Goal: Information Seeking & Learning: Learn about a topic

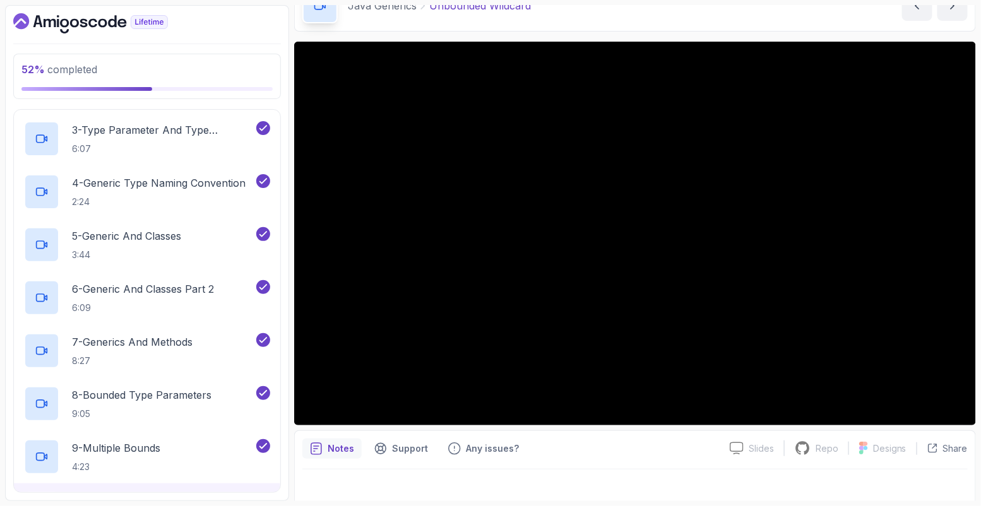
scroll to position [183, 0]
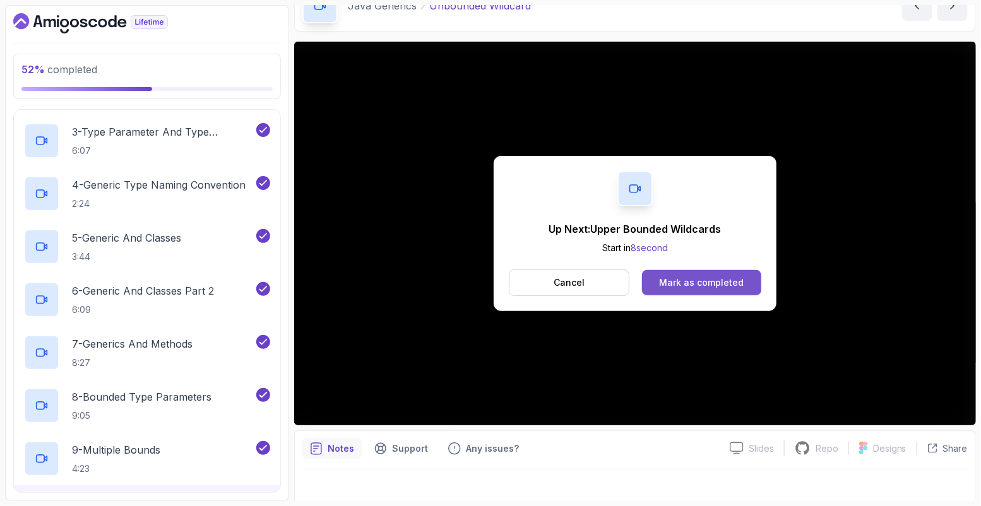
click at [677, 278] on div "Mark as completed" at bounding box center [701, 283] width 85 height 13
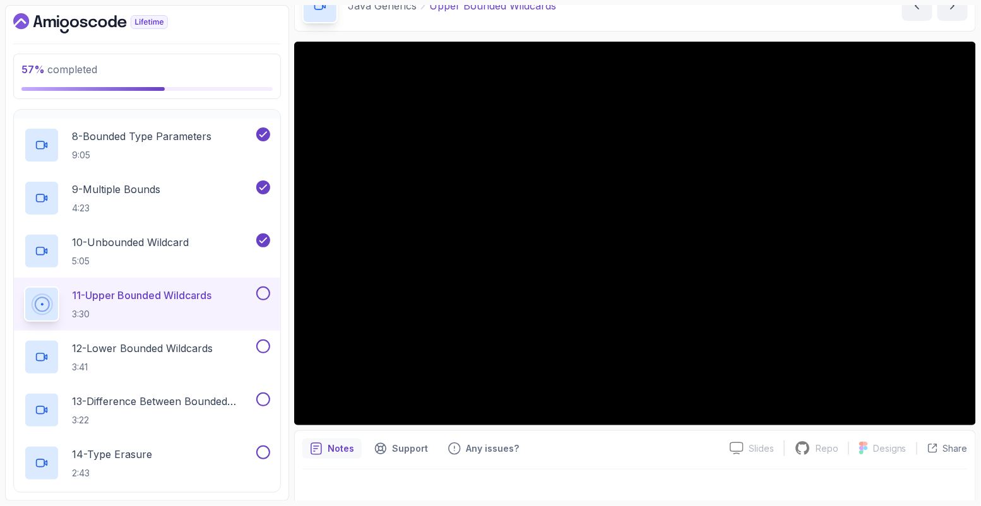
scroll to position [587, 0]
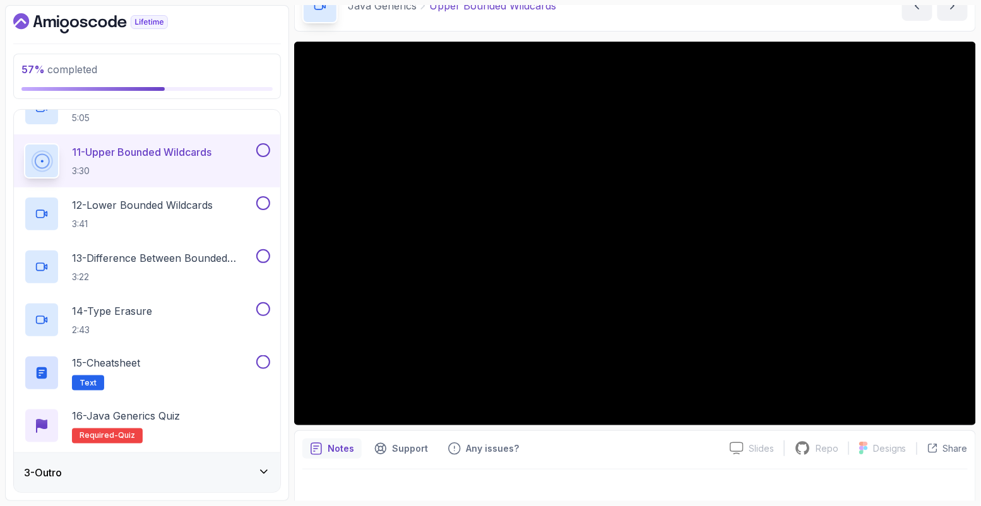
click at [261, 475] on icon at bounding box center [264, 472] width 13 height 13
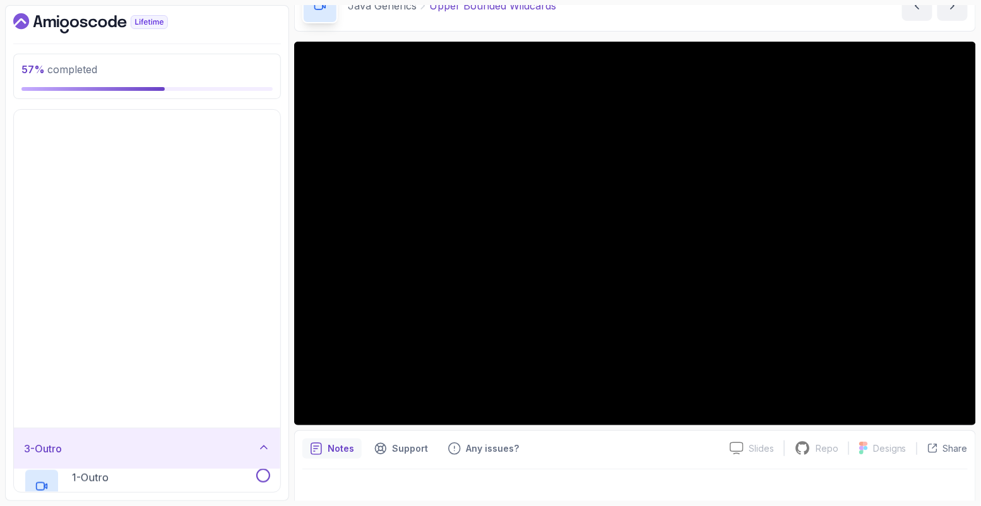
scroll to position [0, 0]
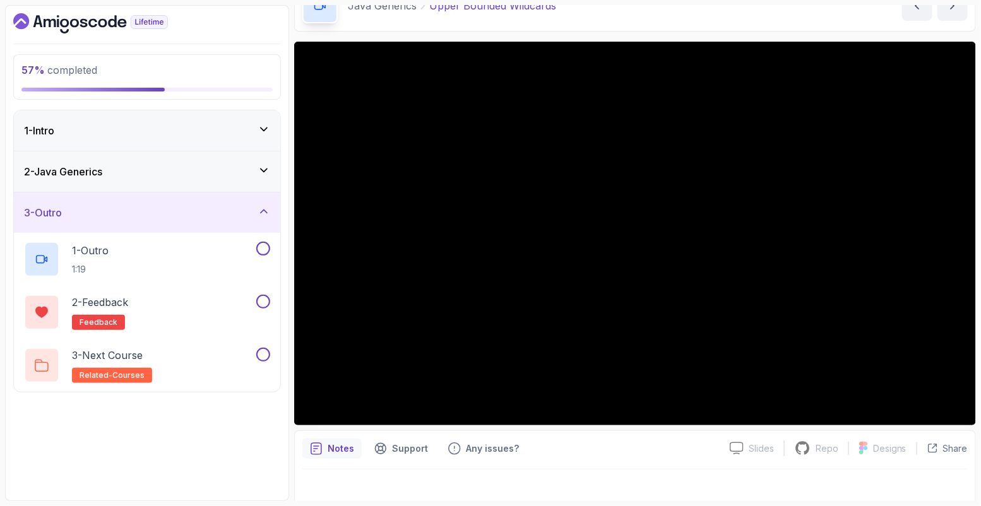
click at [263, 164] on icon at bounding box center [264, 170] width 13 height 13
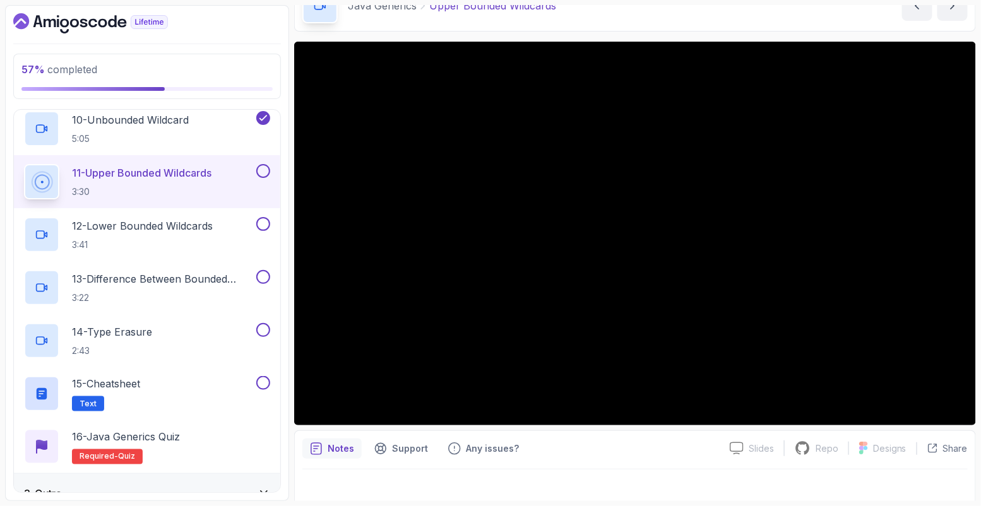
scroll to position [587, 0]
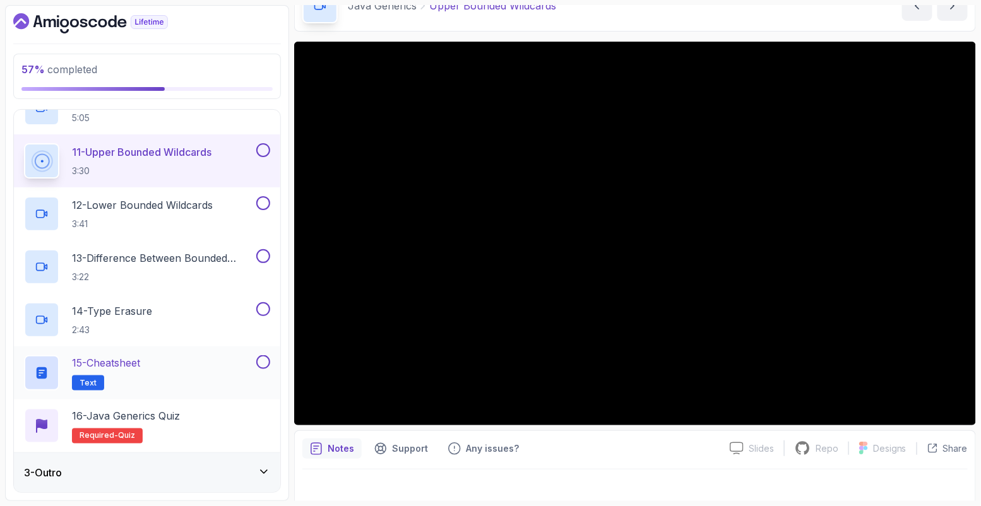
click at [129, 362] on p "15 - Cheatsheet" at bounding box center [106, 363] width 68 height 15
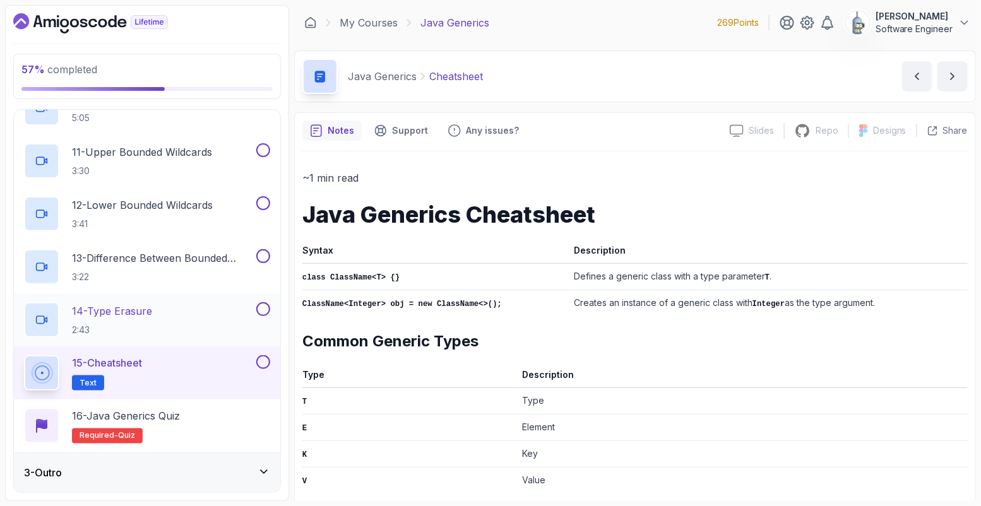
click at [135, 308] on p "14 - Type Erasure" at bounding box center [112, 311] width 80 height 15
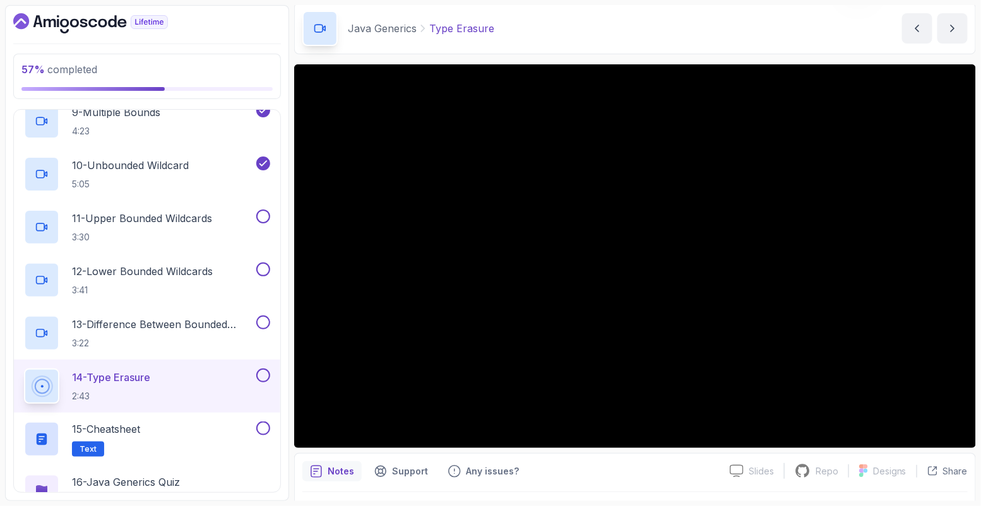
scroll to position [44, 0]
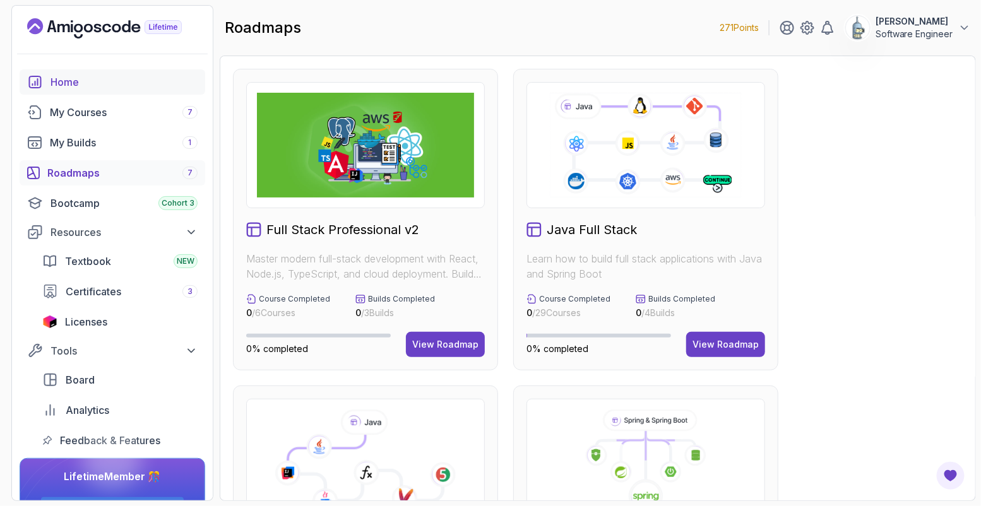
click at [95, 79] on div "Home" at bounding box center [124, 82] width 147 height 15
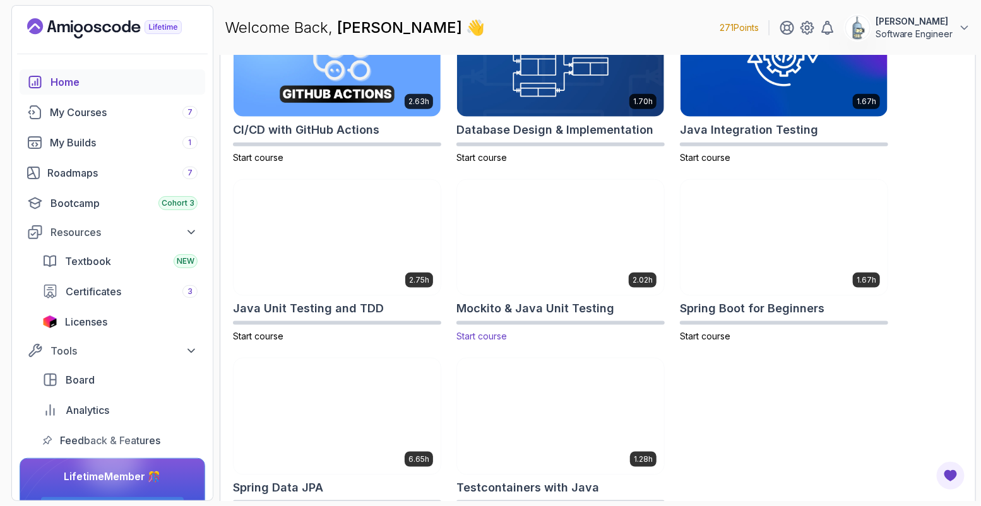
scroll to position [484, 0]
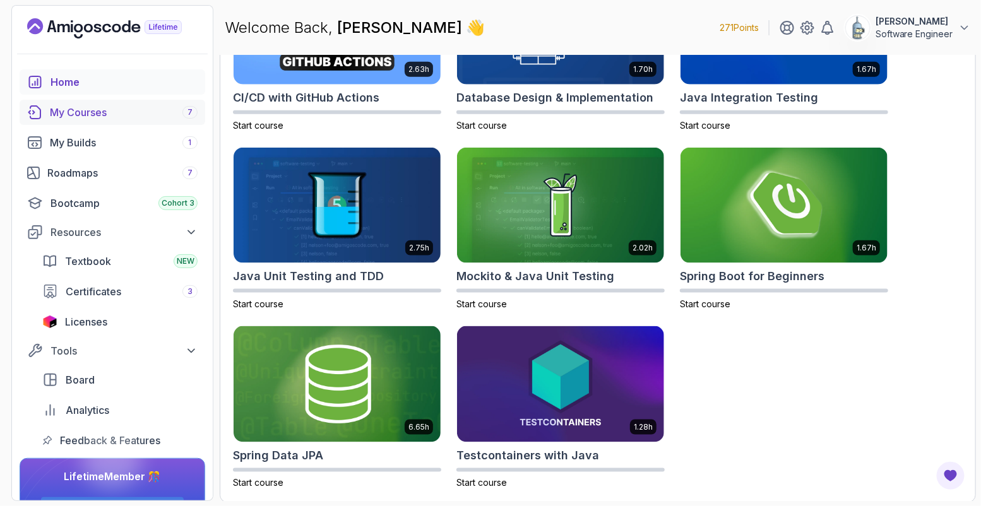
click at [92, 116] on div "My Courses 7" at bounding box center [124, 112] width 148 height 15
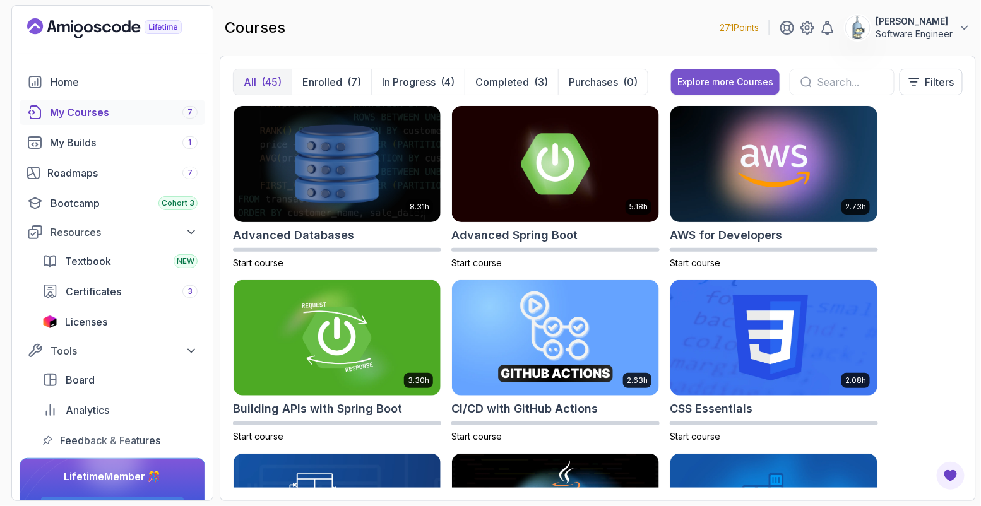
click at [691, 81] on div "Explore more Courses" at bounding box center [726, 82] width 96 height 13
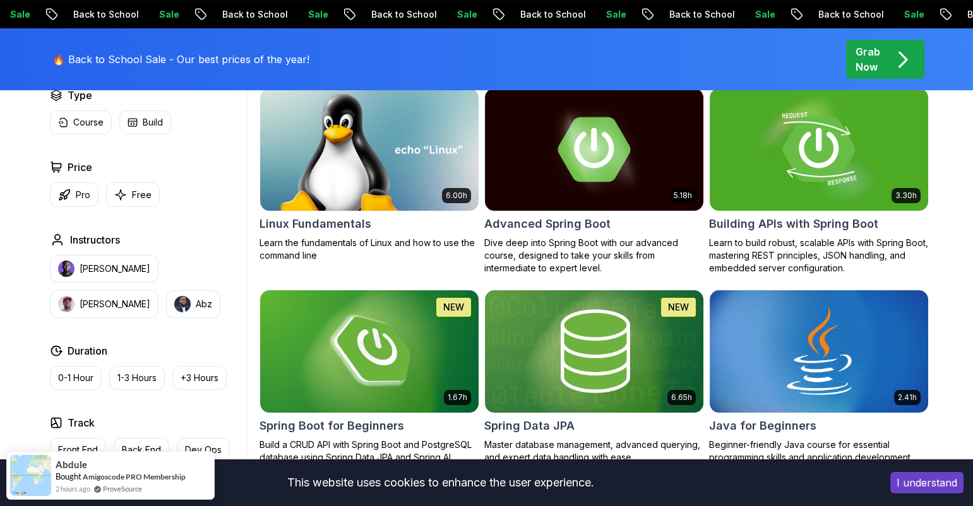
scroll to position [402, 0]
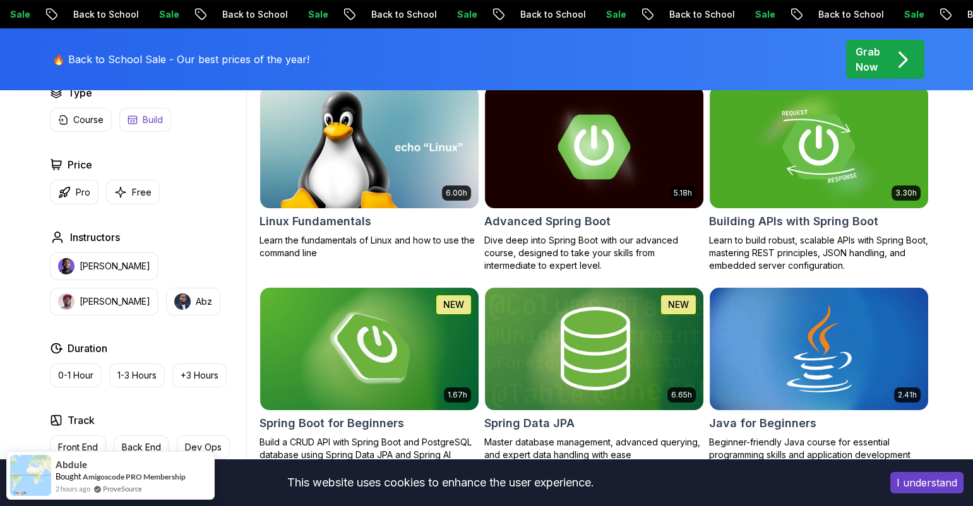
click at [159, 120] on p "Build" at bounding box center [153, 120] width 20 height 13
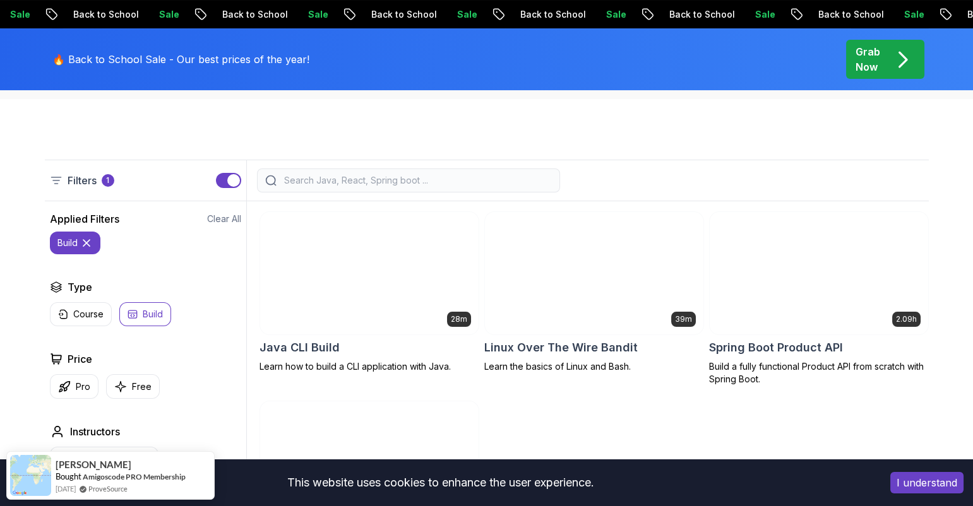
scroll to position [265, 0]
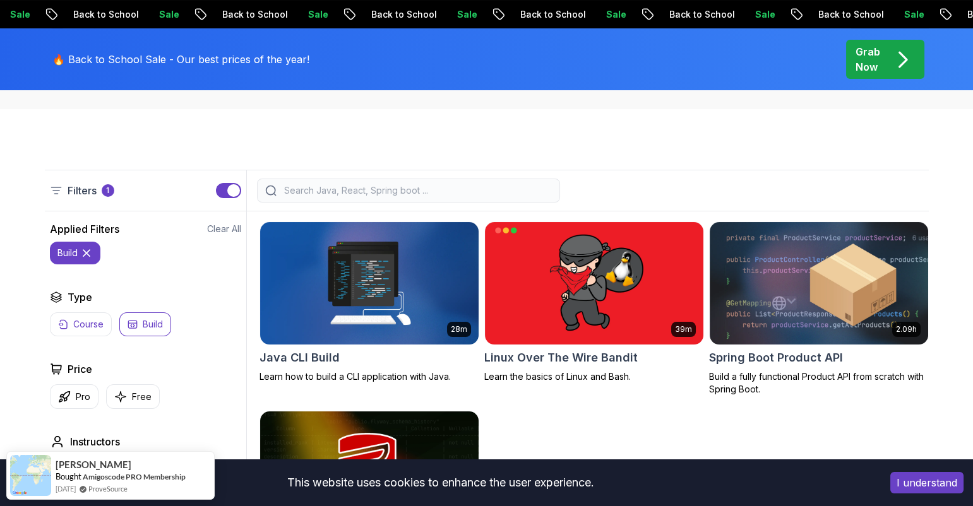
click at [100, 316] on button "Course" at bounding box center [81, 325] width 62 height 24
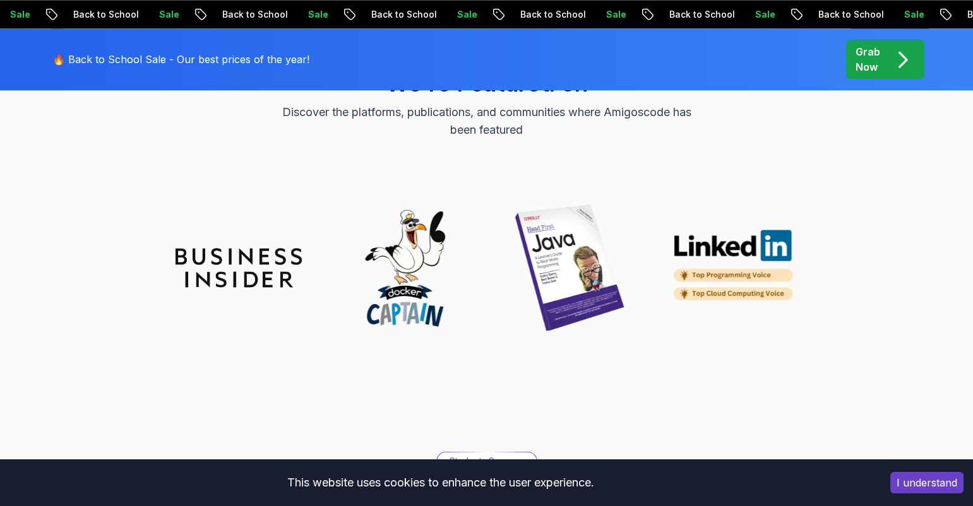
scroll to position [3606, 0]
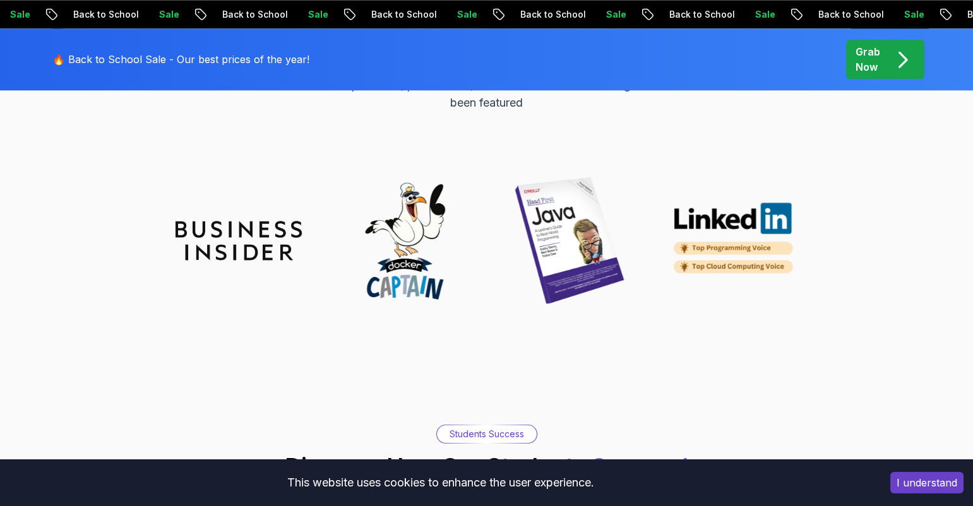
click at [395, 241] on img at bounding box center [404, 240] width 126 height 126
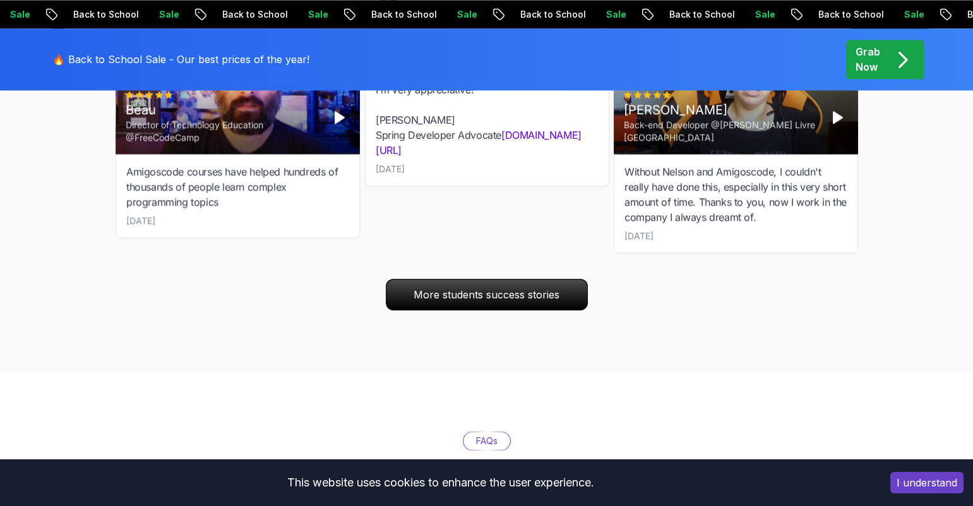
scroll to position [4402, 0]
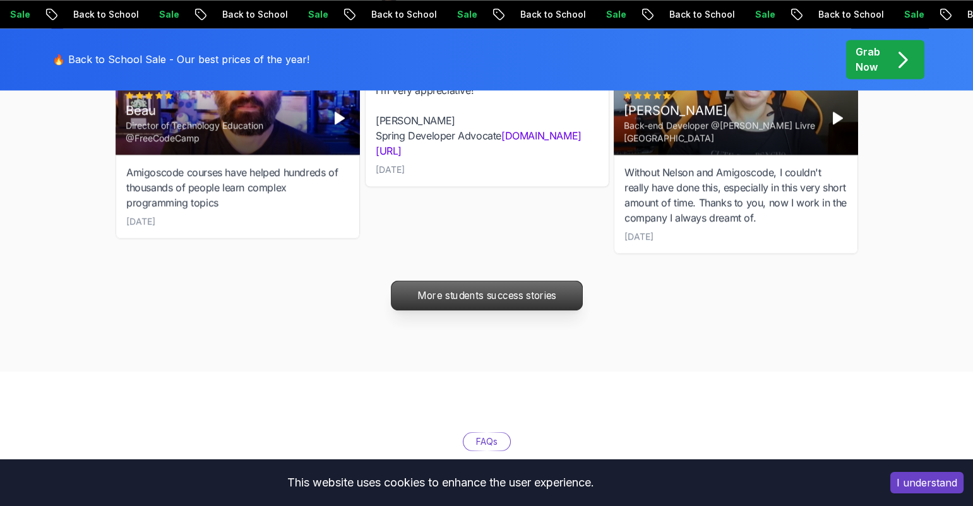
click at [457, 286] on p "More students success stories" at bounding box center [486, 295] width 191 height 29
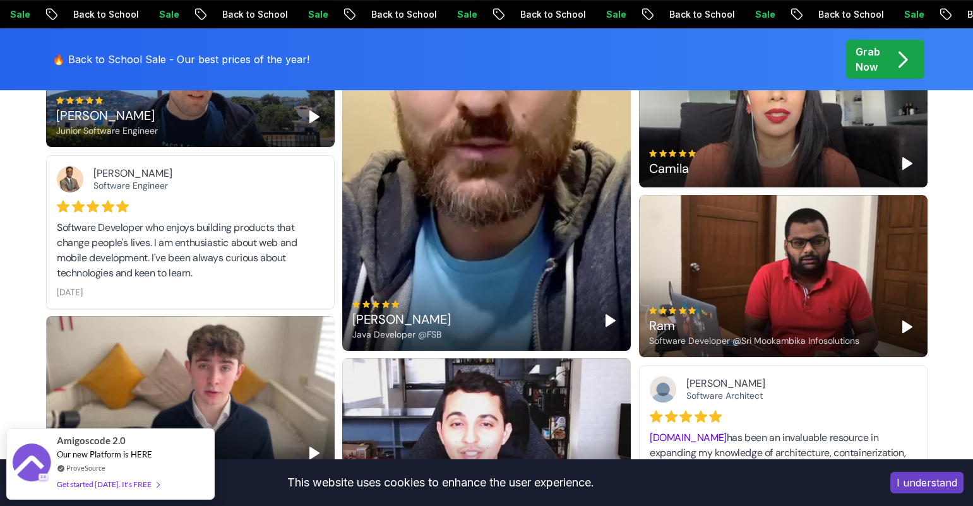
scroll to position [966, 0]
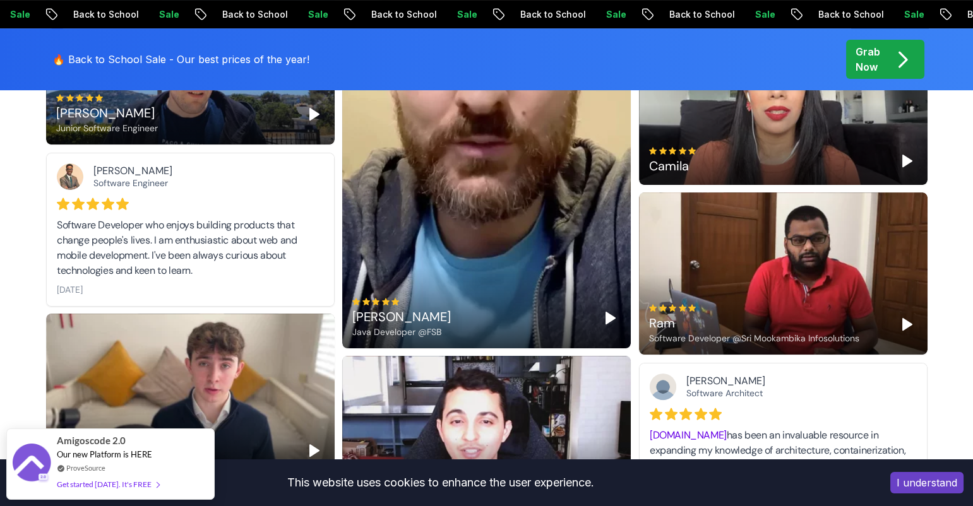
click at [909, 330] on icon "Play" at bounding box center [907, 324] width 15 height 15
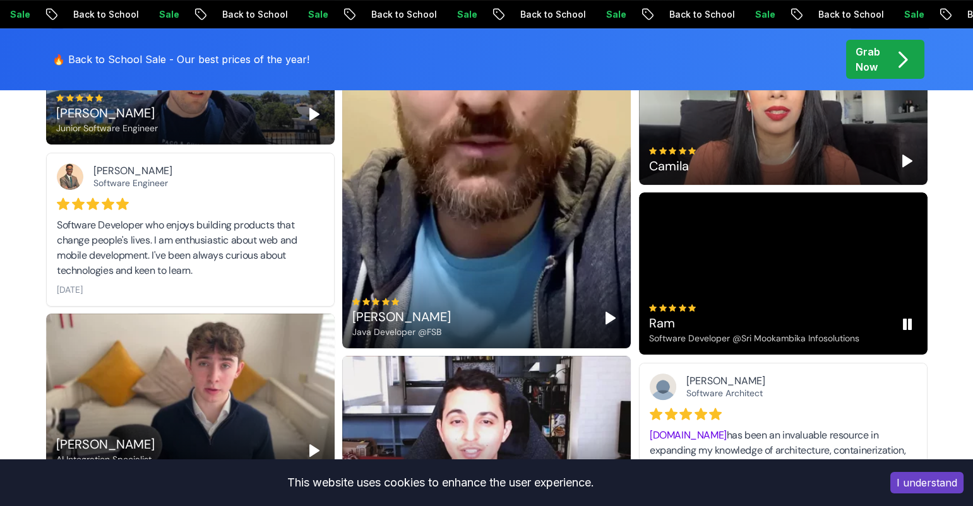
click at [909, 330] on icon "Pause" at bounding box center [907, 324] width 15 height 15
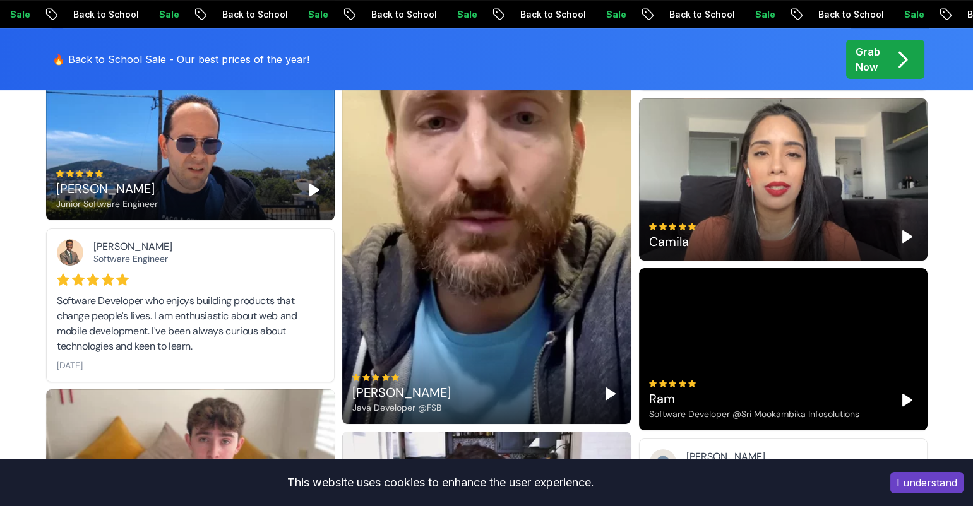
scroll to position [888, 0]
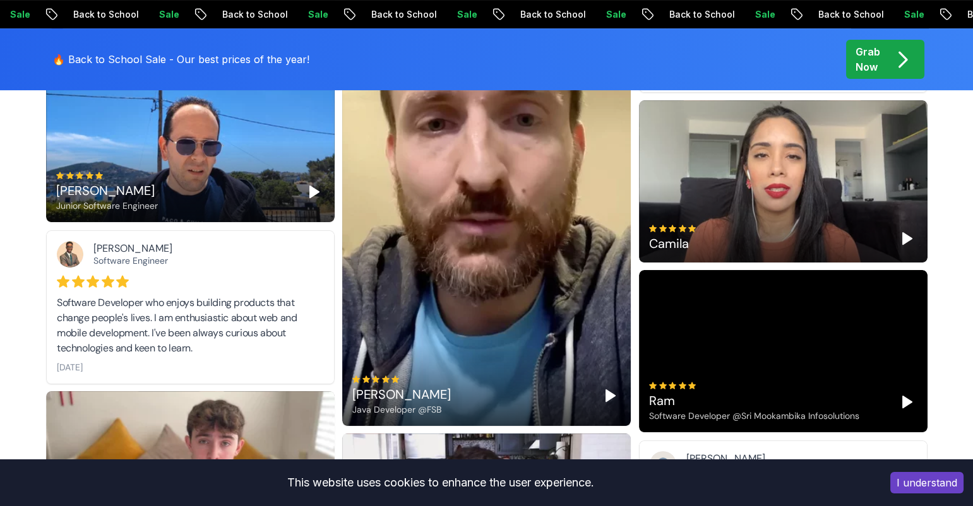
click at [900, 240] on icon "Play" at bounding box center [907, 238] width 15 height 15
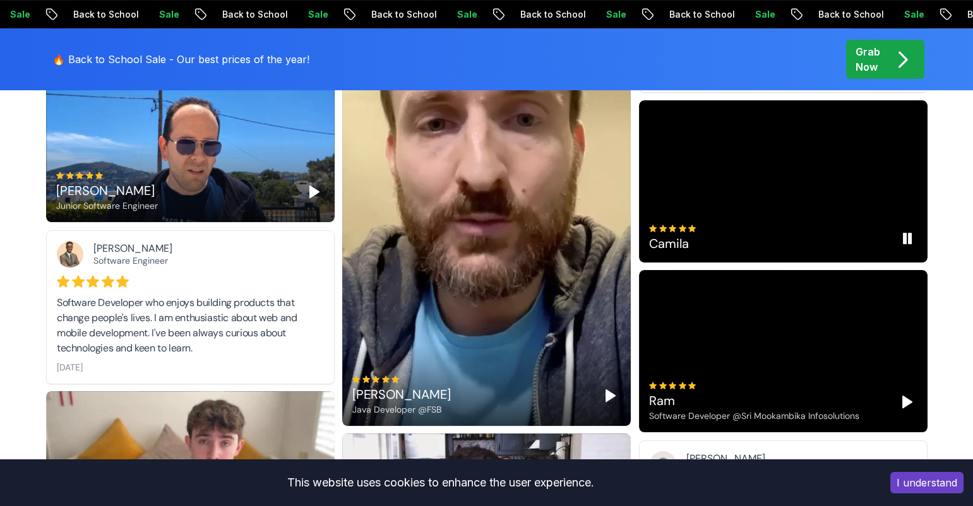
click at [902, 241] on icon "Pause" at bounding box center [907, 238] width 15 height 15
click at [607, 398] on polygon "Play" at bounding box center [610, 395] width 9 height 11
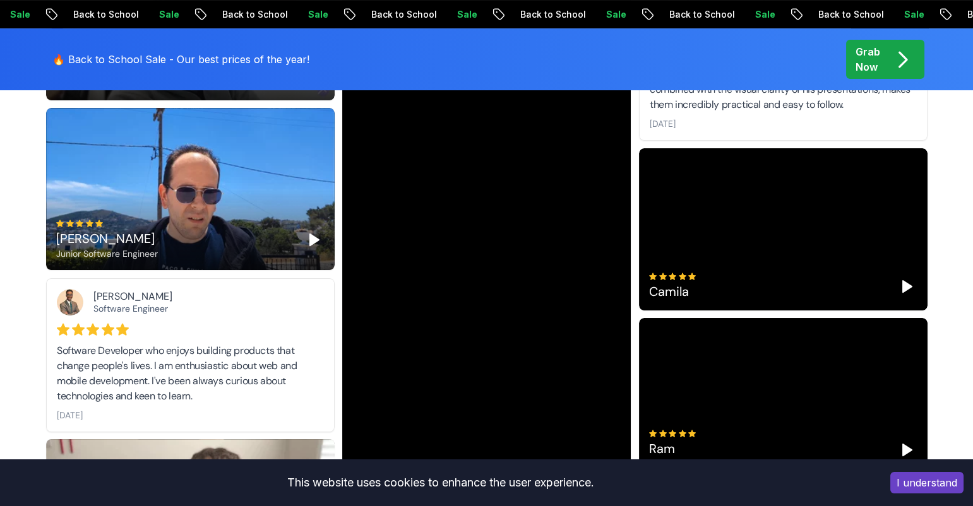
scroll to position [842, 0]
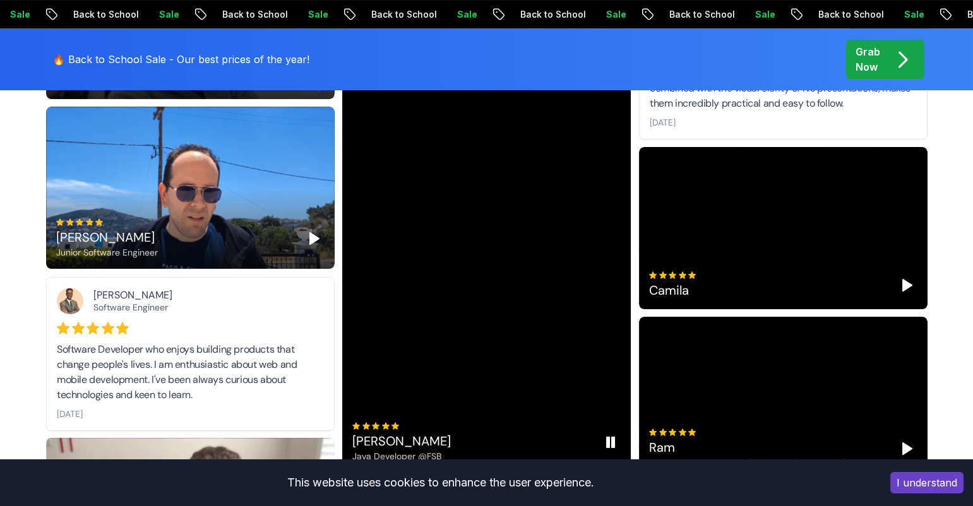
click at [610, 440] on icon "Pause" at bounding box center [610, 442] width 15 height 15
click at [310, 239] on polygon "Play" at bounding box center [314, 238] width 9 height 11
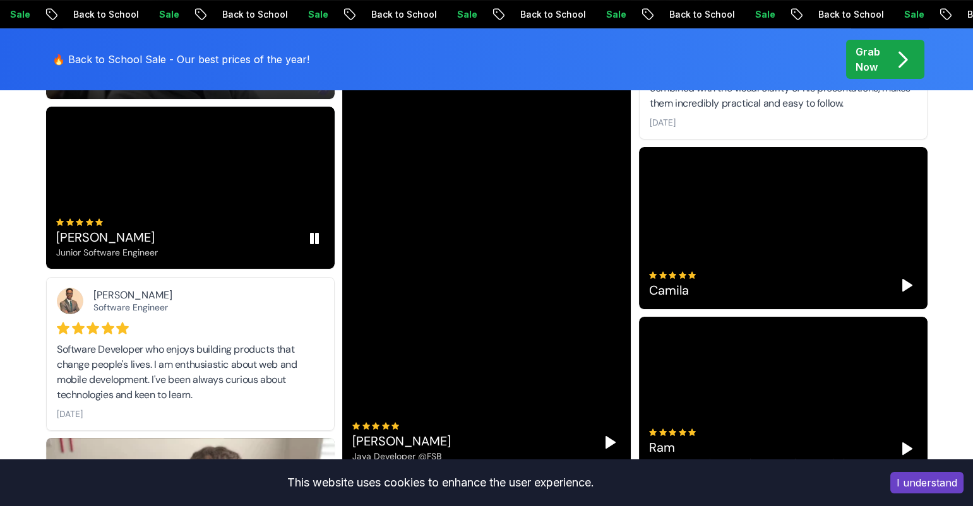
click at [309, 239] on icon "Pause" at bounding box center [314, 238] width 15 height 15
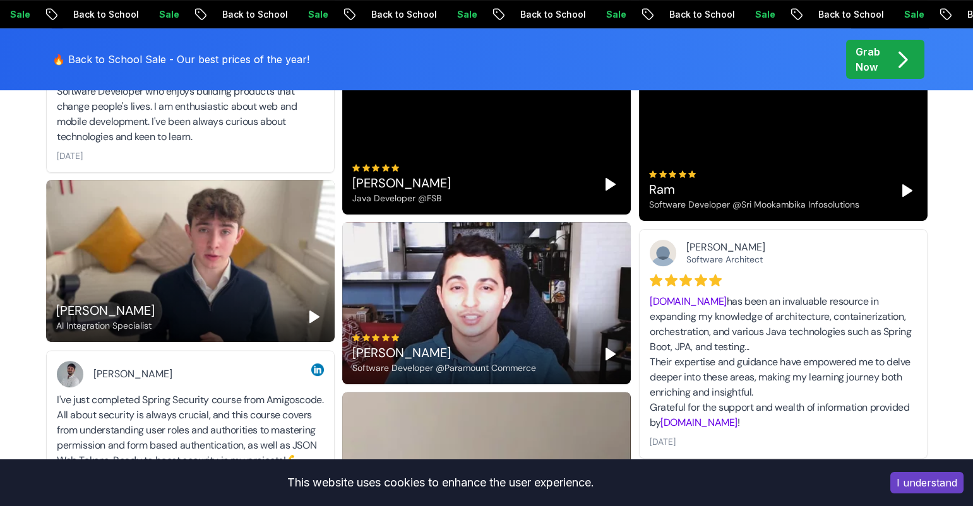
scroll to position [1101, 0]
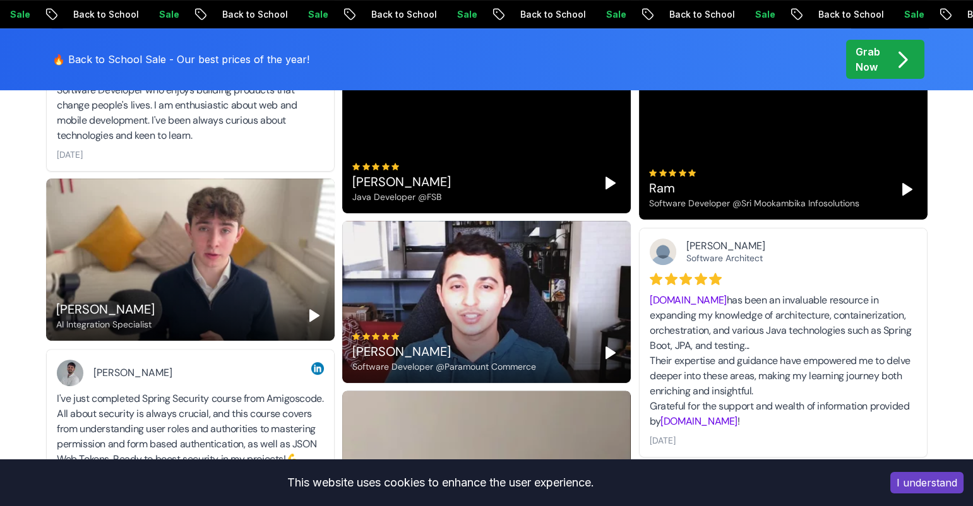
click at [315, 309] on icon "Play" at bounding box center [314, 315] width 15 height 15
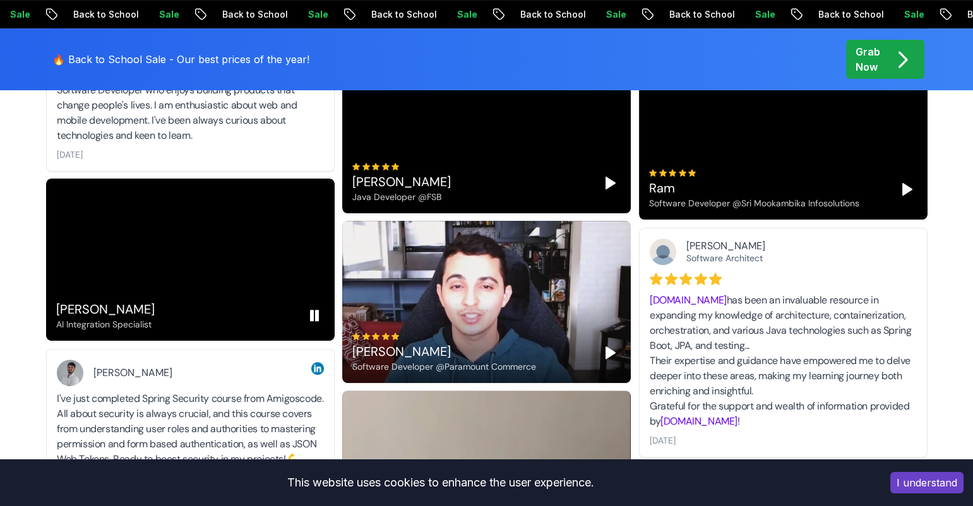
click at [315, 309] on icon "Pause" at bounding box center [314, 315] width 15 height 15
click at [609, 354] on polygon "Play" at bounding box center [610, 352] width 9 height 11
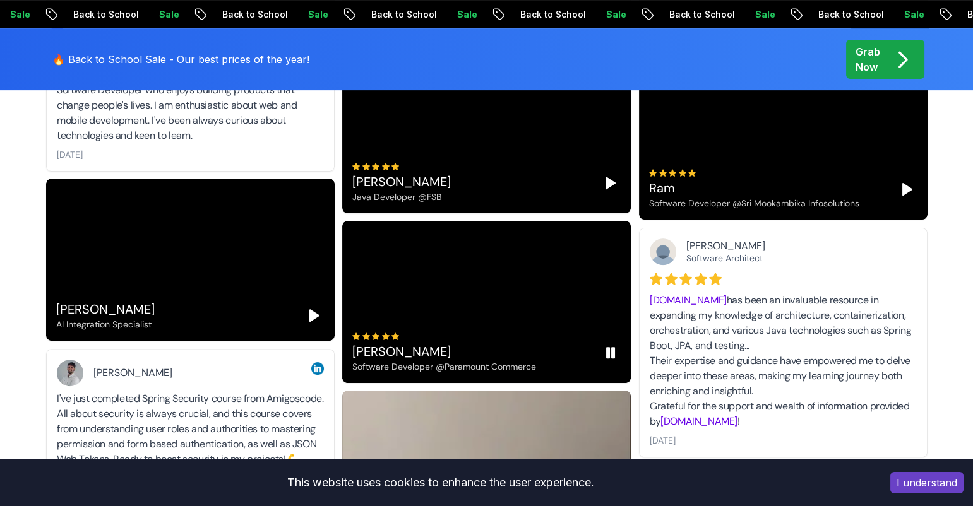
click at [609, 354] on rect "Pause" at bounding box center [608, 353] width 3 height 10
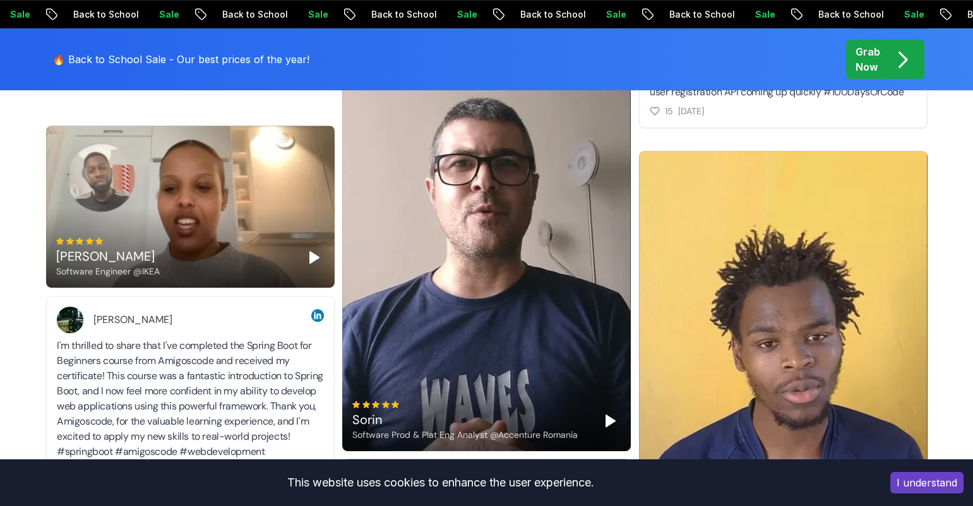
scroll to position [1564, 0]
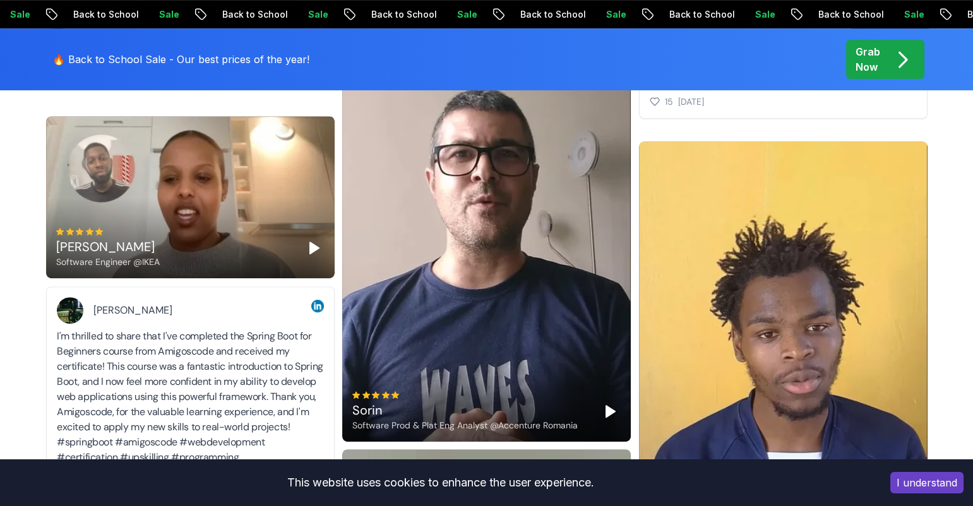
click at [609, 409] on polygon "Play" at bounding box center [610, 411] width 9 height 11
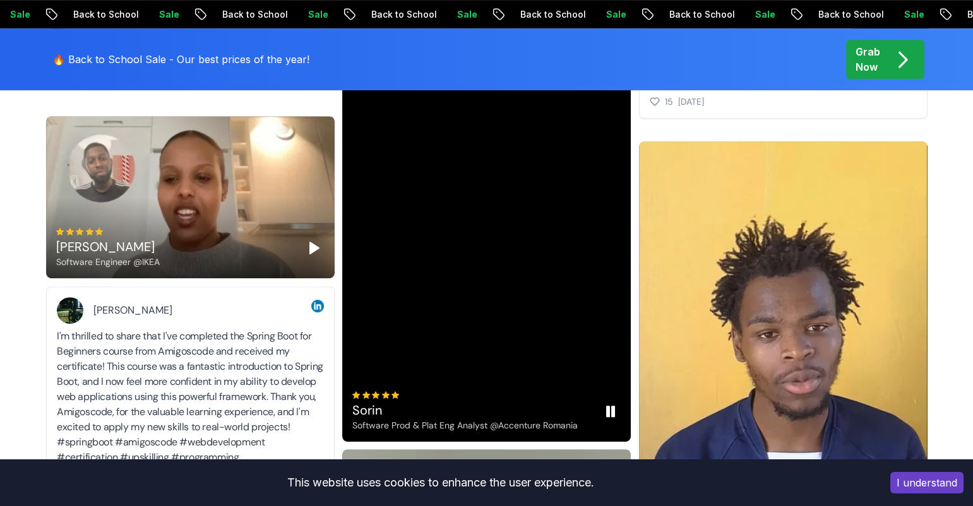
click at [609, 409] on icon "Pause" at bounding box center [610, 411] width 15 height 15
click at [310, 244] on polygon "Play" at bounding box center [314, 247] width 9 height 11
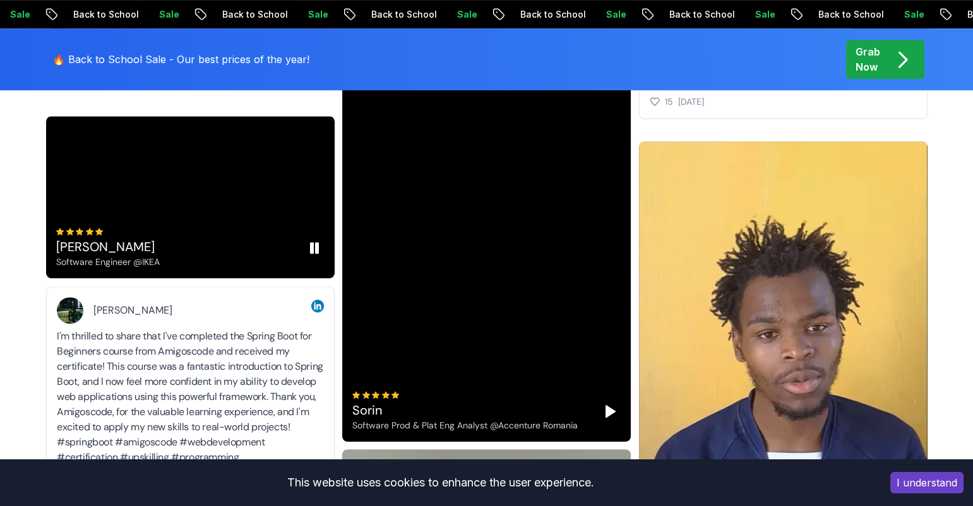
click at [311, 244] on rect "Pause" at bounding box center [312, 248] width 3 height 10
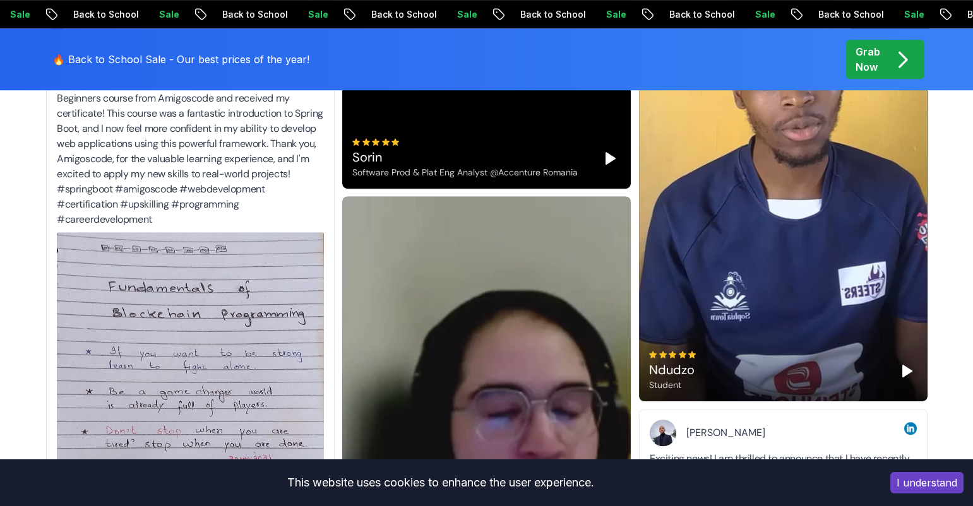
scroll to position [1823, 0]
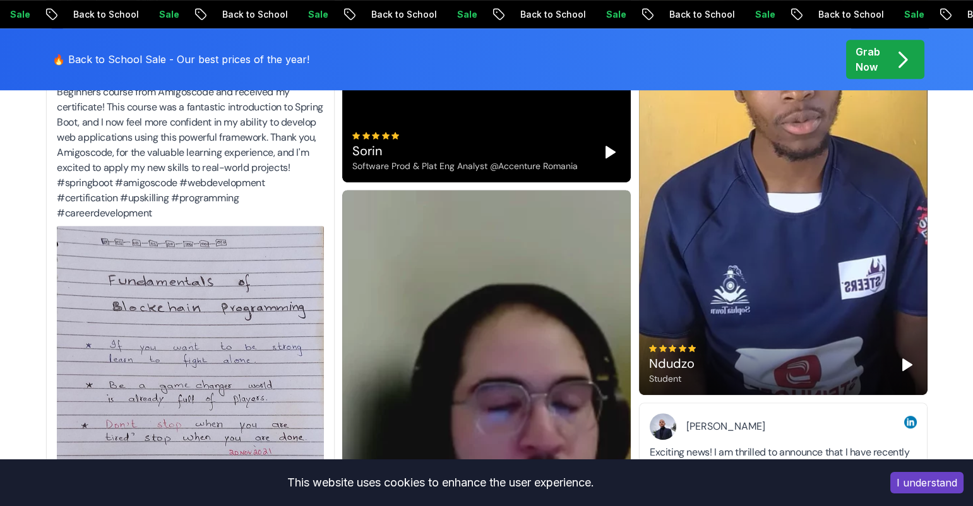
click at [909, 366] on polygon "Play" at bounding box center [907, 364] width 9 height 11
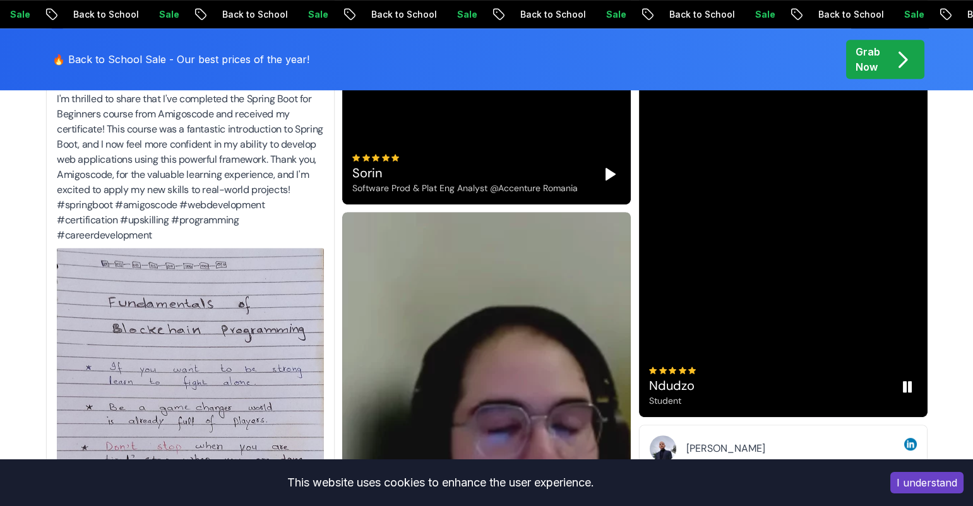
scroll to position [1802, 0]
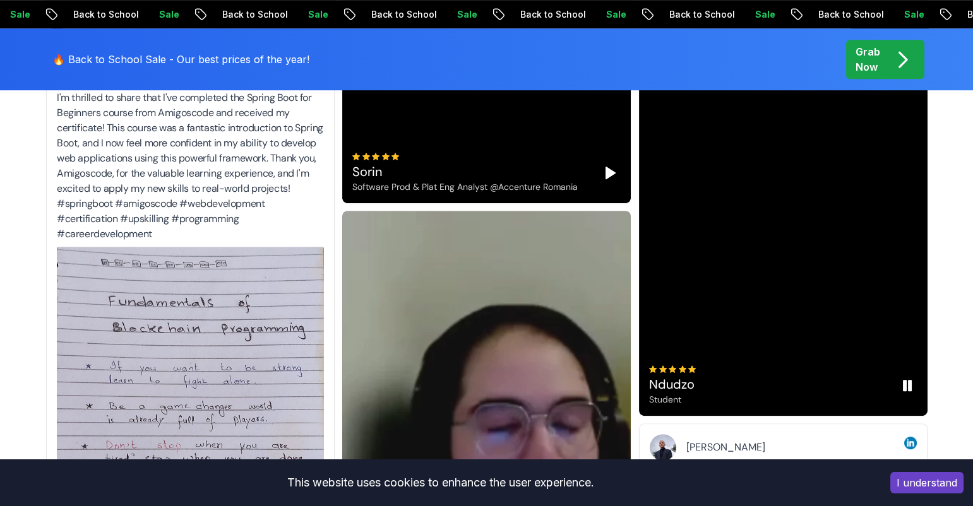
click at [909, 386] on rect "Pause" at bounding box center [910, 386] width 3 height 10
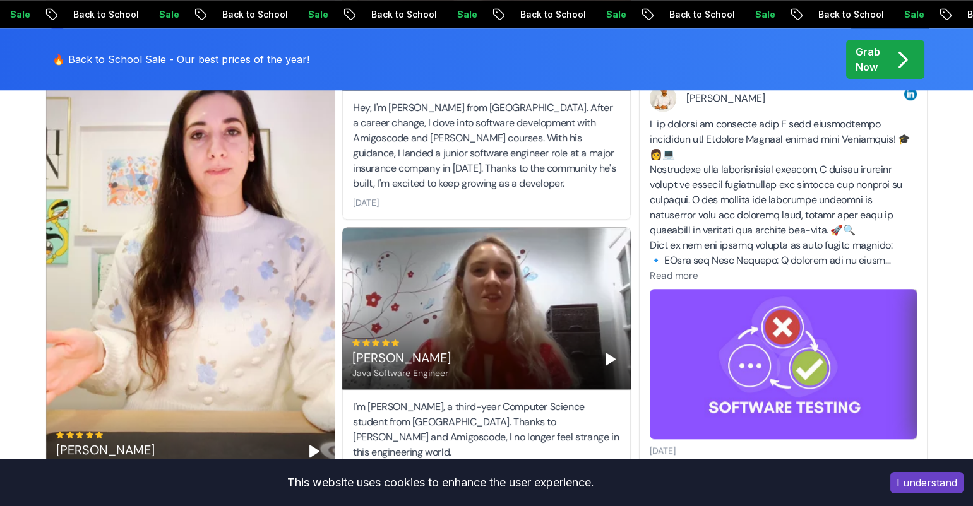
scroll to position [2608, 0]
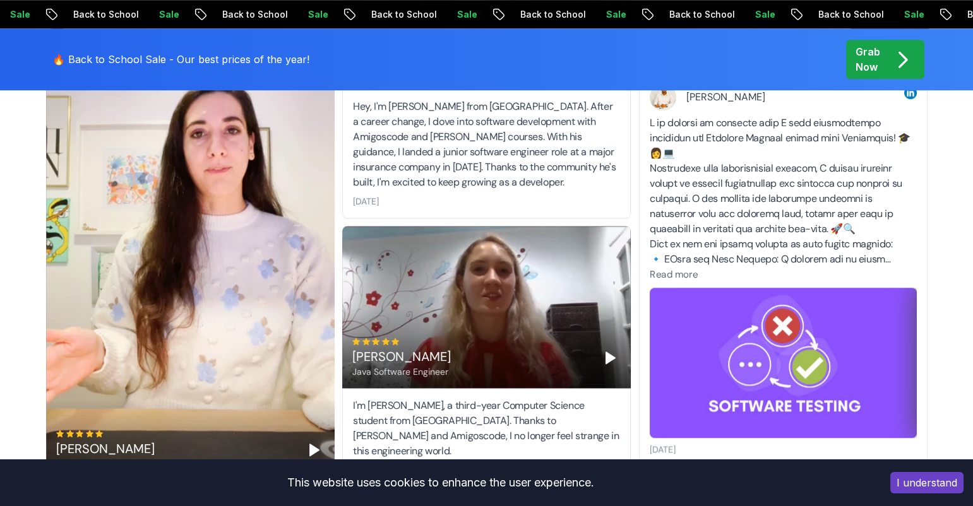
click at [308, 449] on icon "Play" at bounding box center [314, 450] width 15 height 15
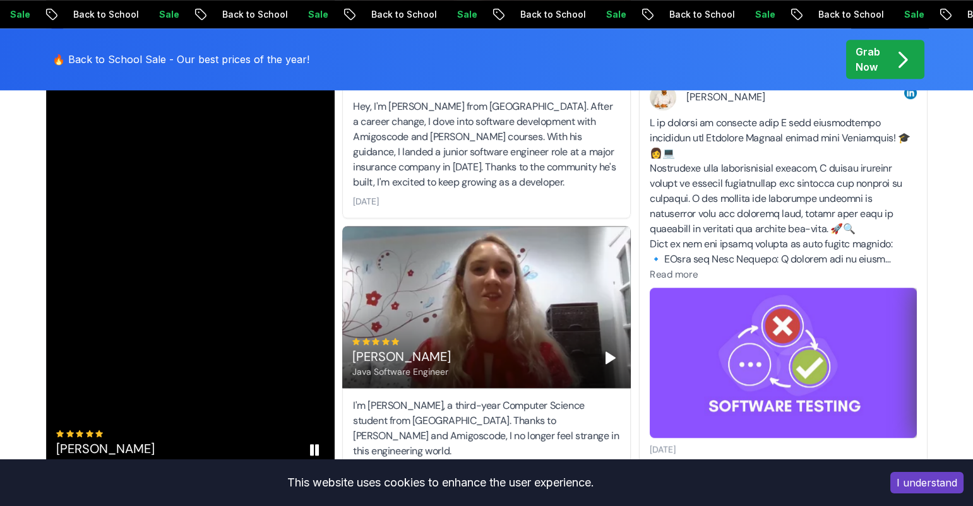
click at [308, 449] on icon "Pause" at bounding box center [314, 450] width 15 height 15
click at [607, 360] on polygon "Play" at bounding box center [610, 357] width 9 height 11
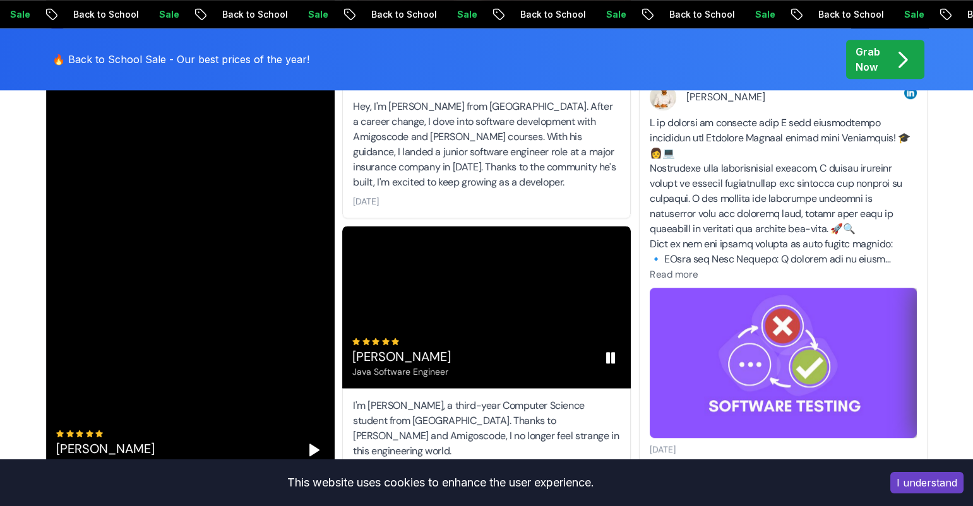
click at [607, 360] on rect "Pause" at bounding box center [608, 358] width 3 height 10
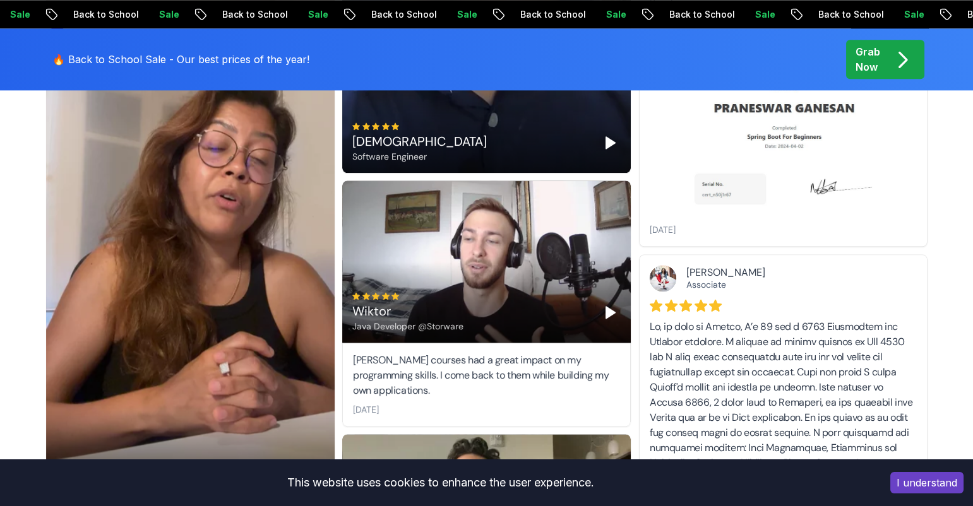
scroll to position [3698, 0]
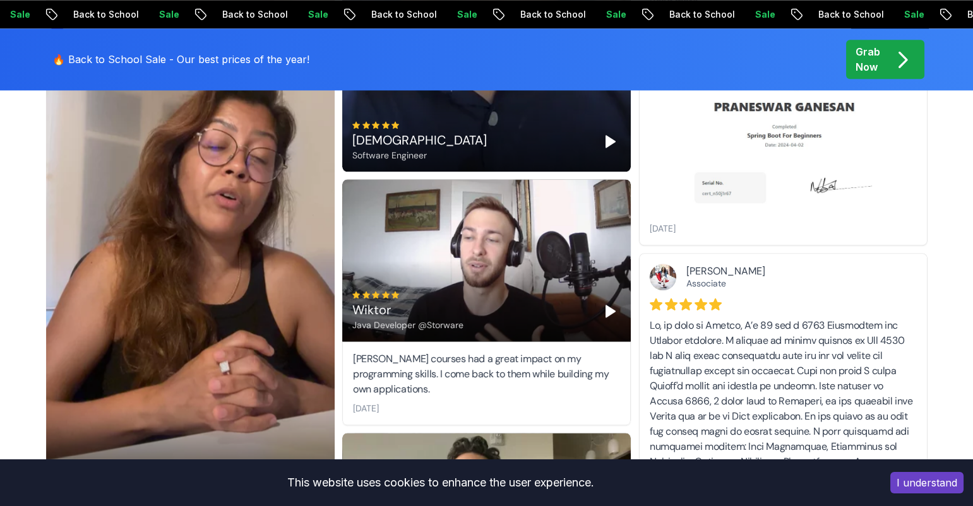
click at [610, 312] on polygon "Play" at bounding box center [610, 311] width 9 height 11
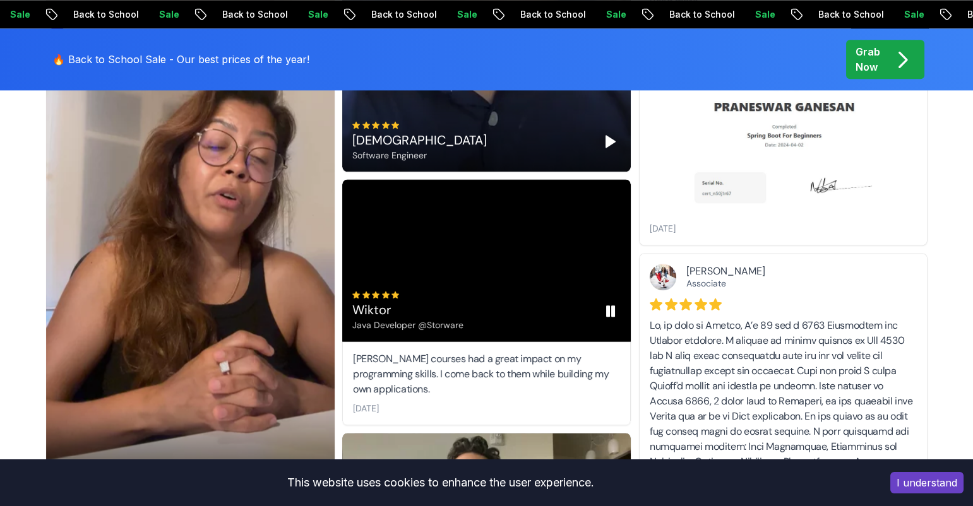
click at [610, 312] on icon "Pause" at bounding box center [610, 311] width 15 height 15
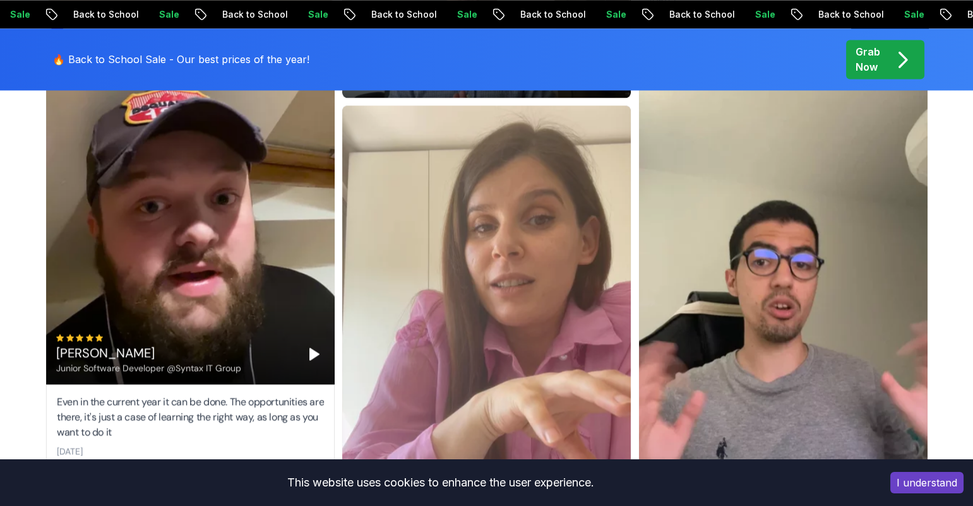
scroll to position [4197, 0]
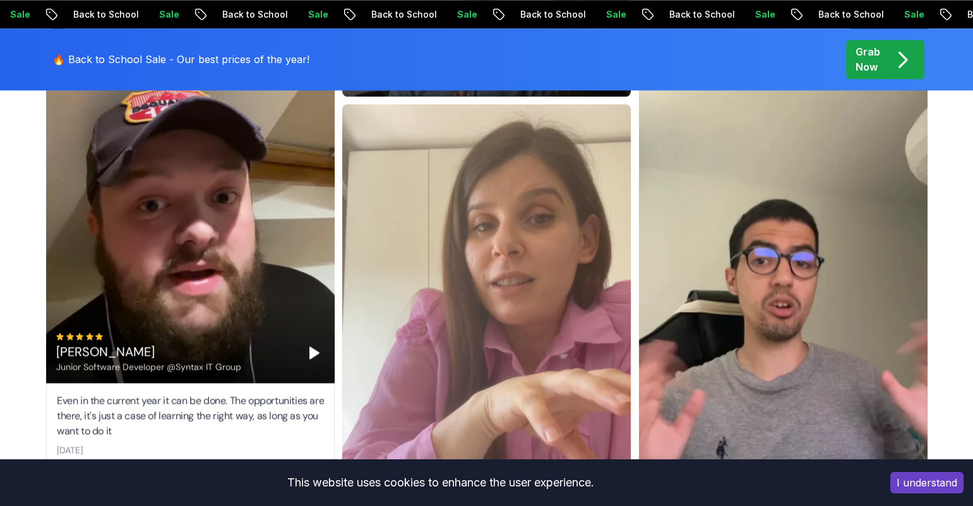
click at [315, 353] on polygon "Play" at bounding box center [314, 352] width 9 height 11
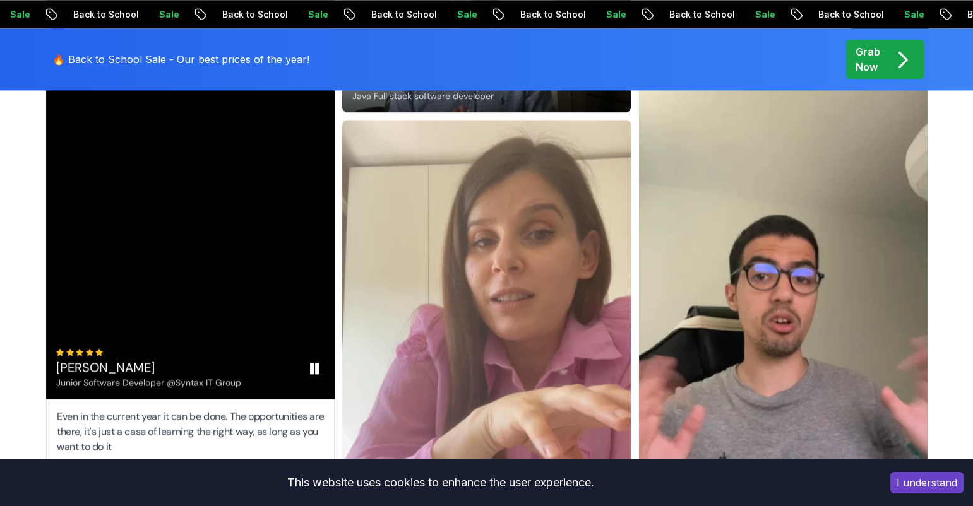
scroll to position [4180, 0]
click at [316, 372] on rect "Pause" at bounding box center [317, 369] width 3 height 10
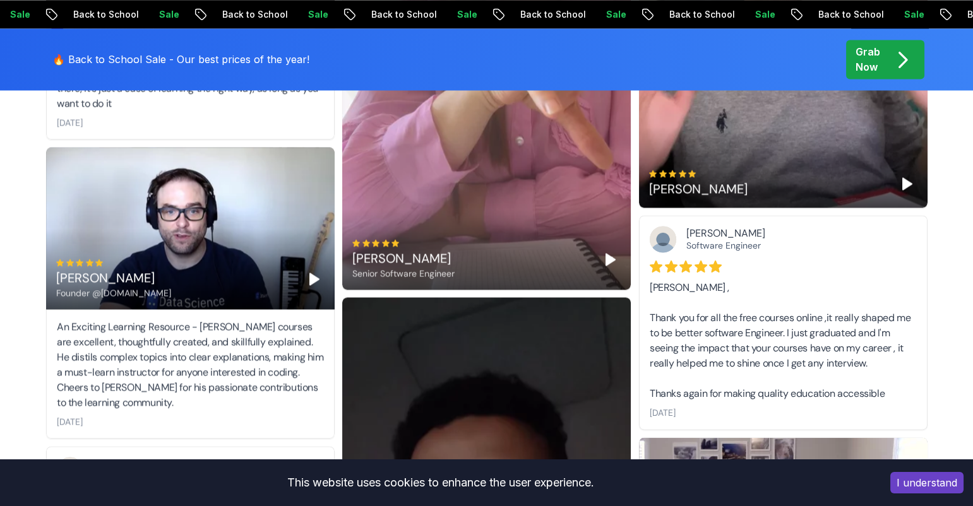
scroll to position [4528, 0]
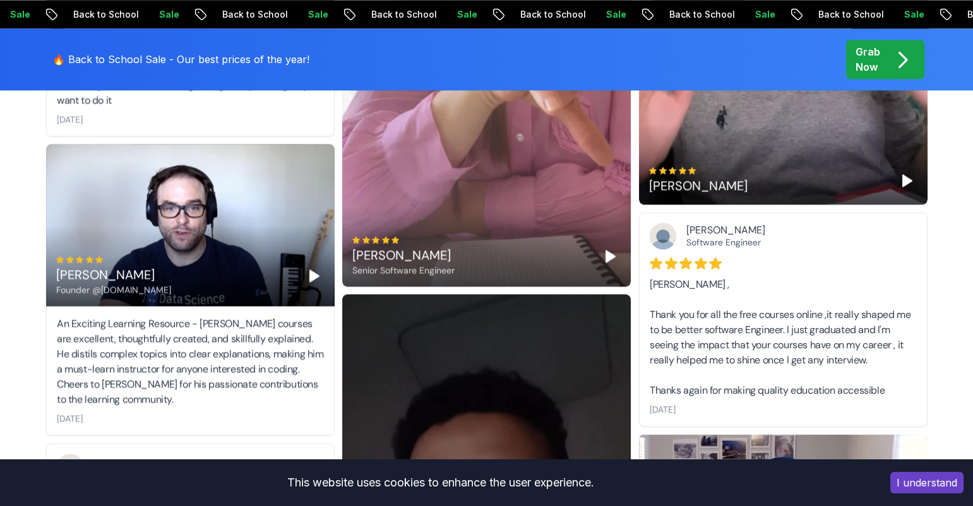
click at [311, 278] on polygon "Play" at bounding box center [314, 275] width 9 height 11
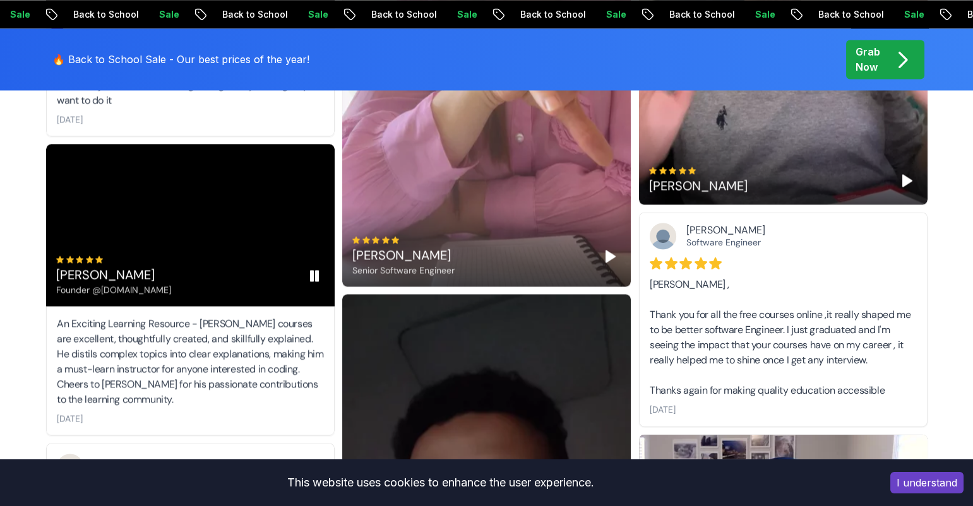
click at [311, 276] on rect "Pause" at bounding box center [312, 276] width 3 height 10
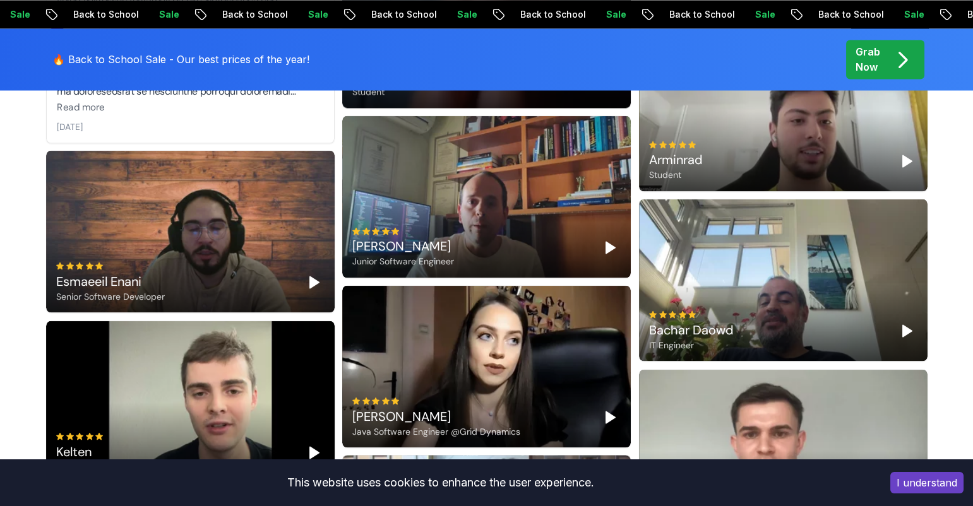
scroll to position [5227, 0]
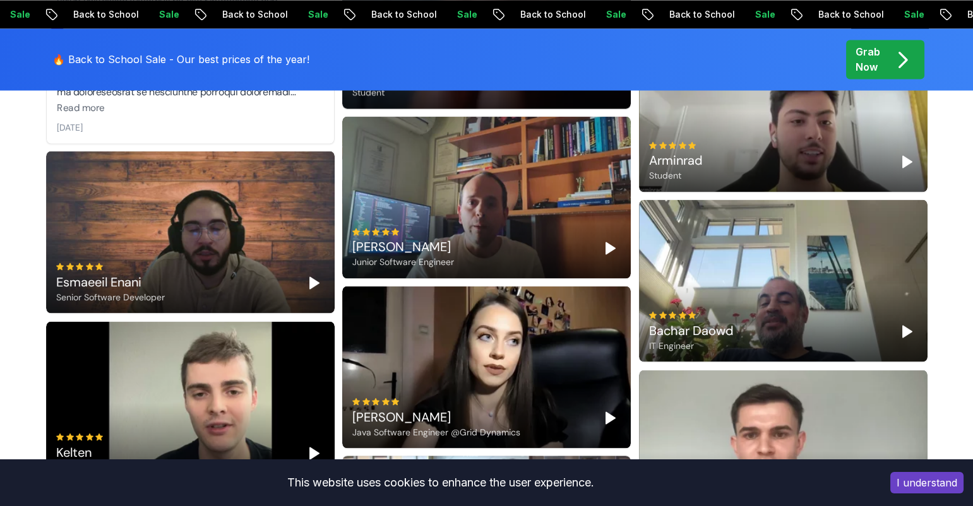
click at [609, 421] on polygon "Play" at bounding box center [610, 417] width 9 height 11
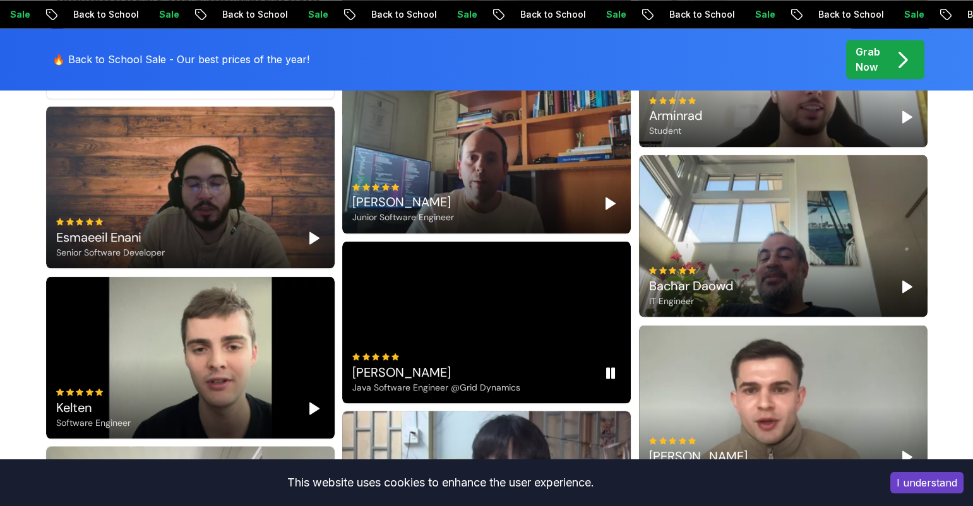
scroll to position [5272, 0]
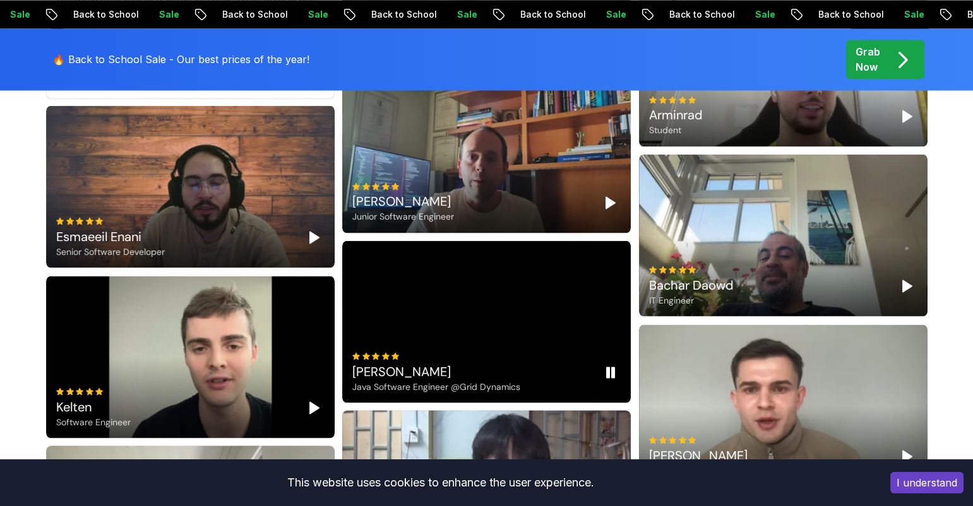
click at [609, 373] on rect "Pause" at bounding box center [608, 373] width 3 height 10
click at [903, 281] on polygon "Play" at bounding box center [907, 285] width 9 height 11
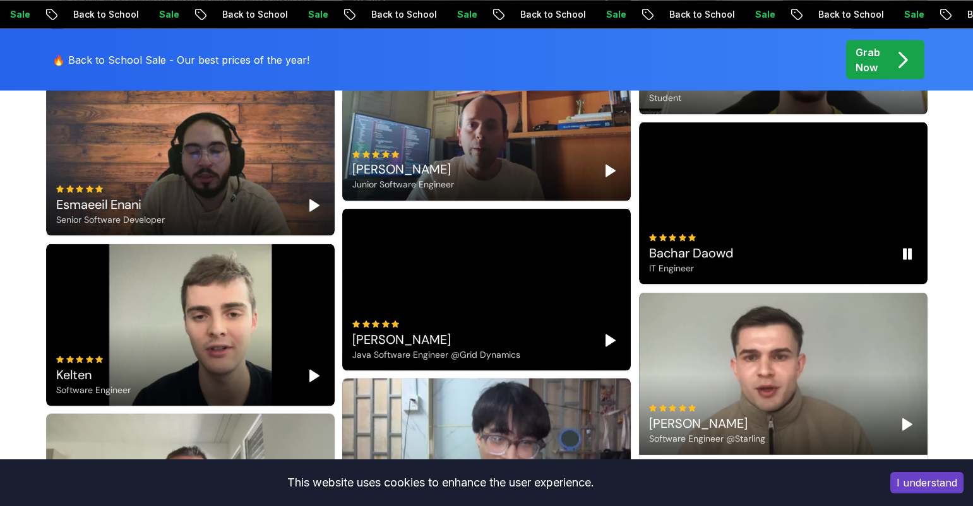
scroll to position [5306, 0]
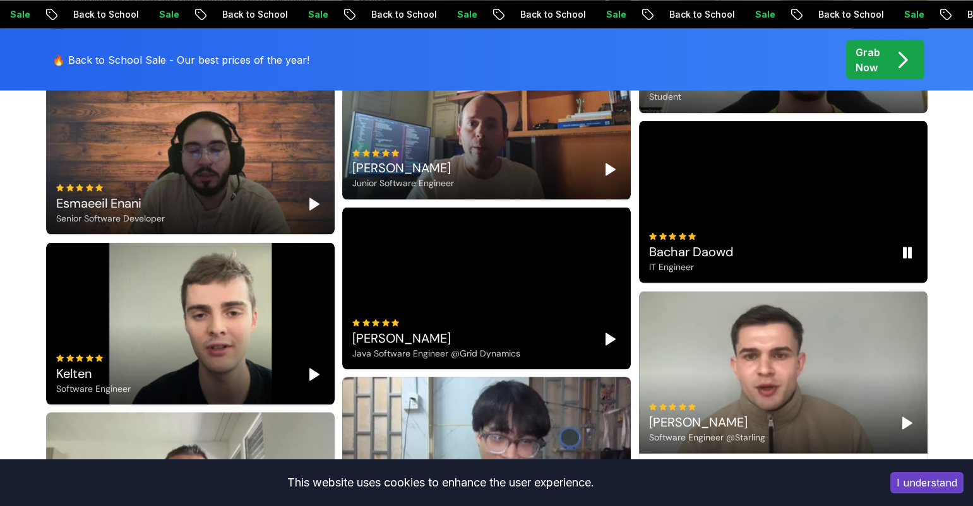
click at [905, 253] on rect "Pause" at bounding box center [905, 253] width 3 height 10
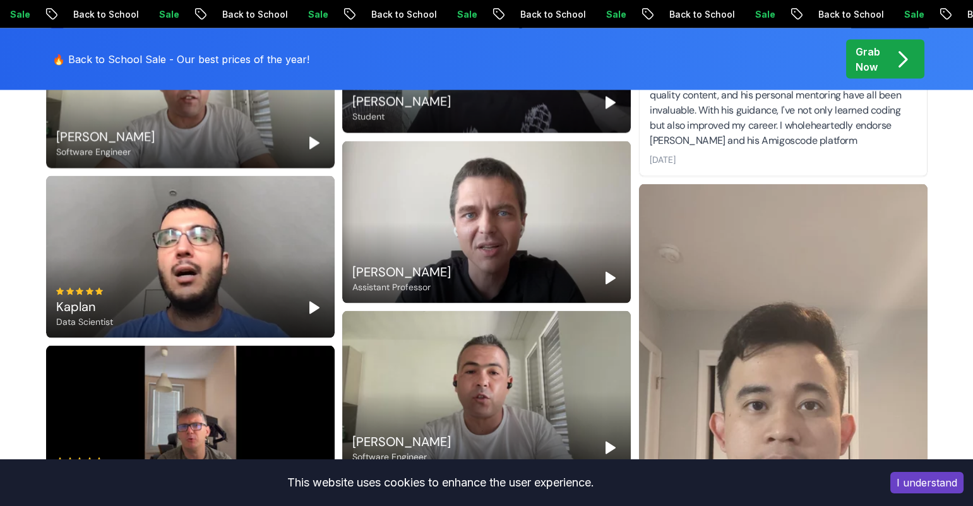
scroll to position [5711, 0]
click at [608, 279] on polygon "Play" at bounding box center [610, 278] width 9 height 11
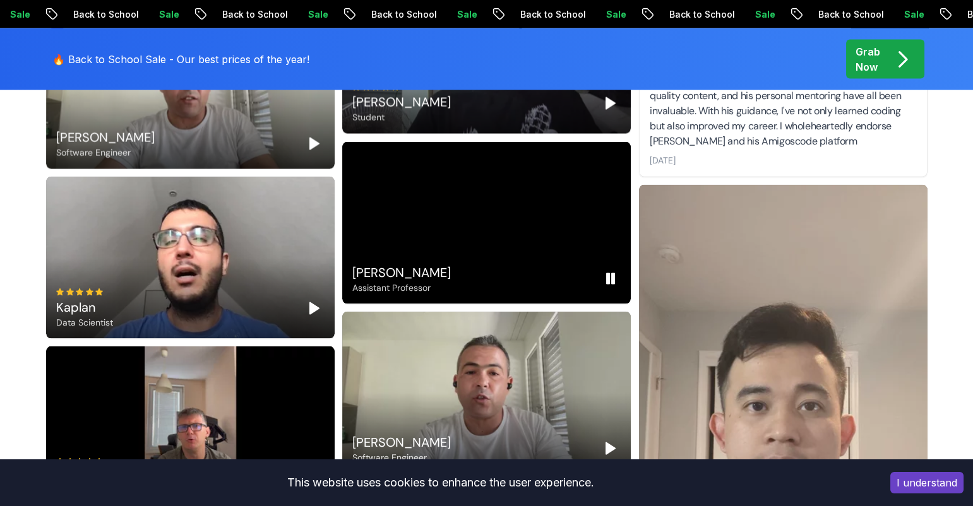
click at [608, 279] on rect "Pause" at bounding box center [608, 279] width 3 height 10
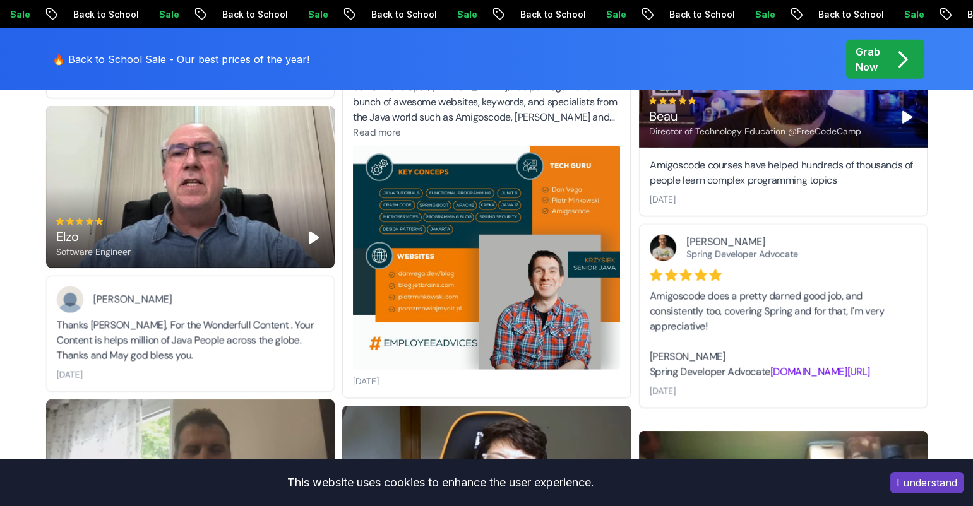
scroll to position [6954, 0]
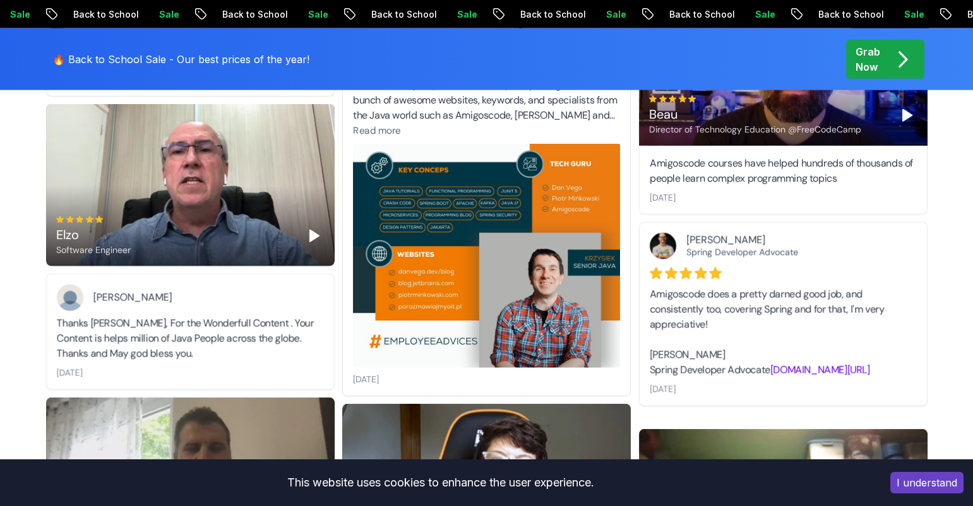
click at [314, 242] on icon "Play" at bounding box center [314, 236] width 15 height 15
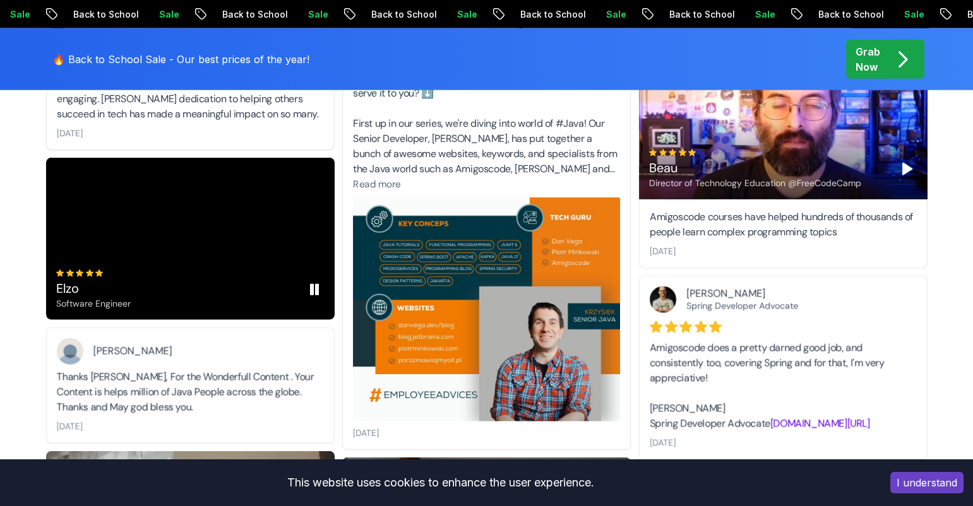
scroll to position [6901, 0]
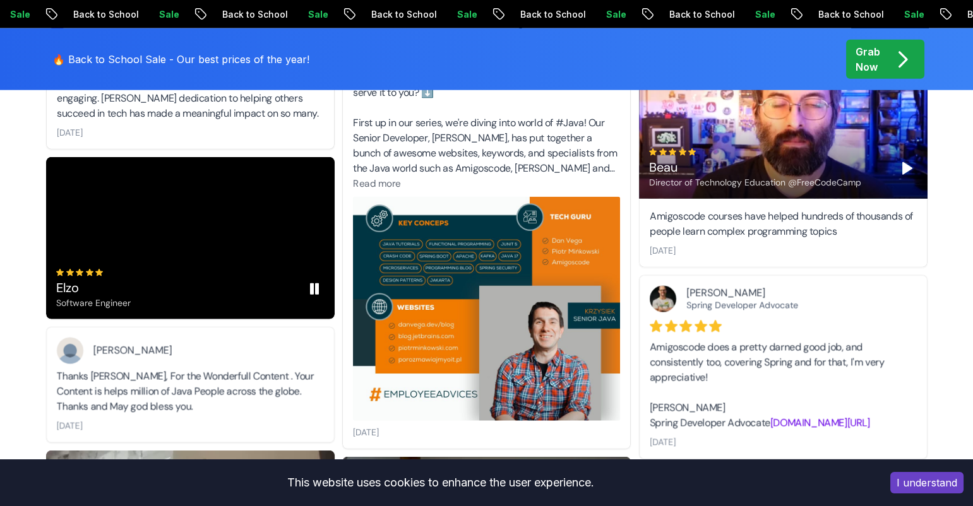
click at [311, 289] on rect "Pause" at bounding box center [312, 289] width 3 height 10
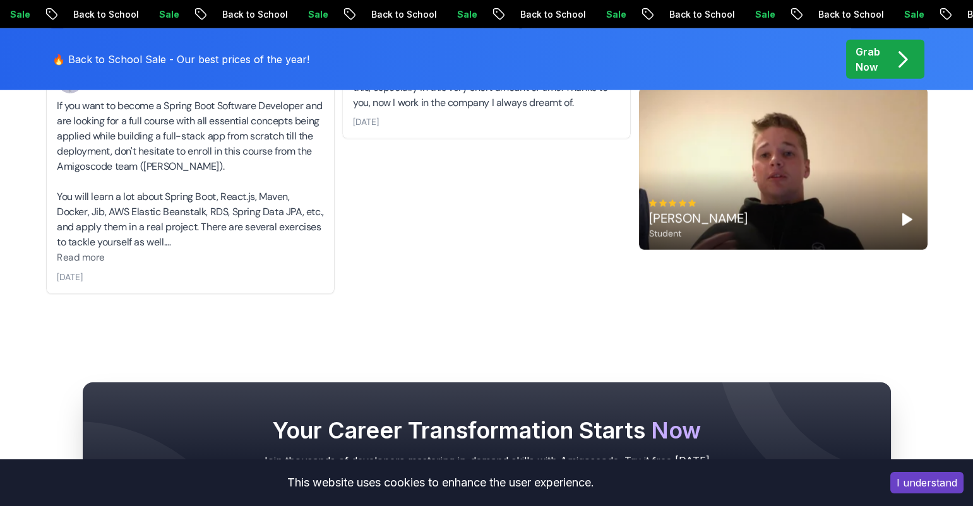
scroll to position [7467, 0]
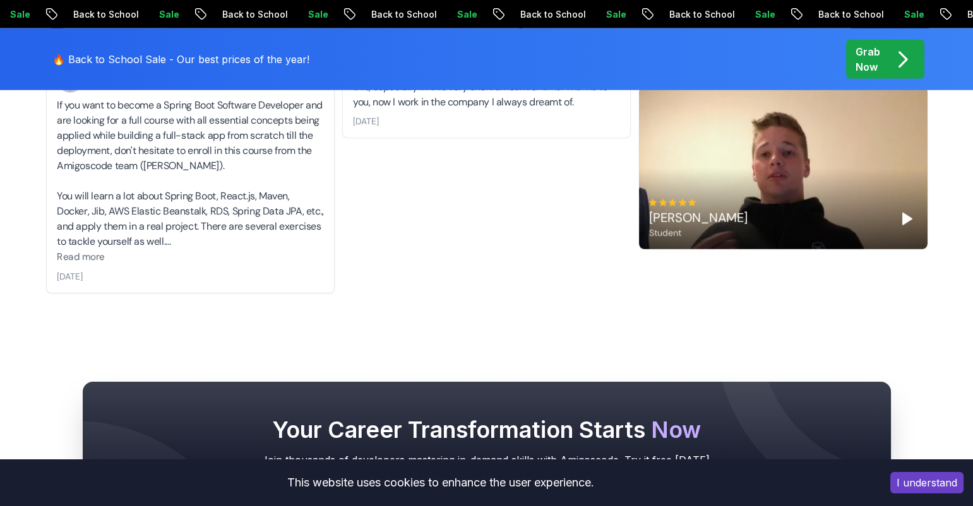
click at [904, 215] on polygon "Play" at bounding box center [907, 218] width 9 height 11
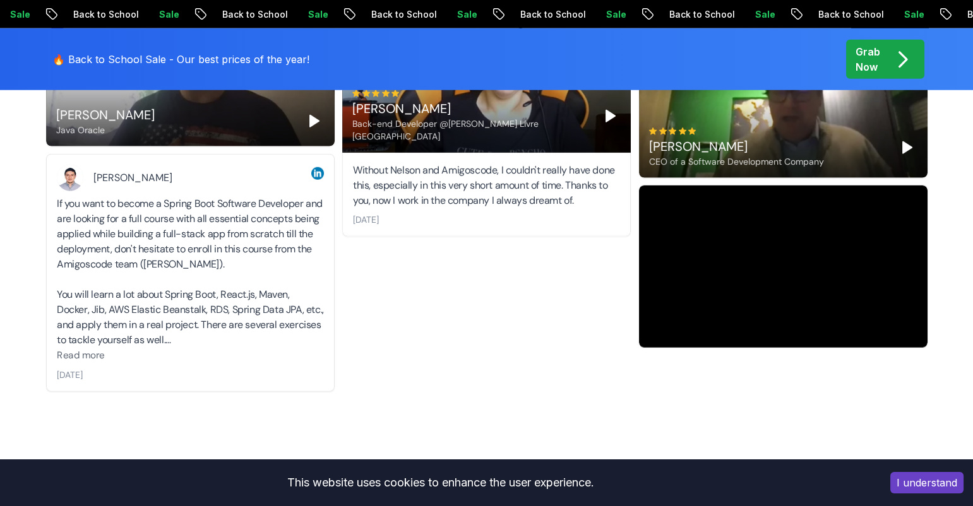
scroll to position [7343, 0]
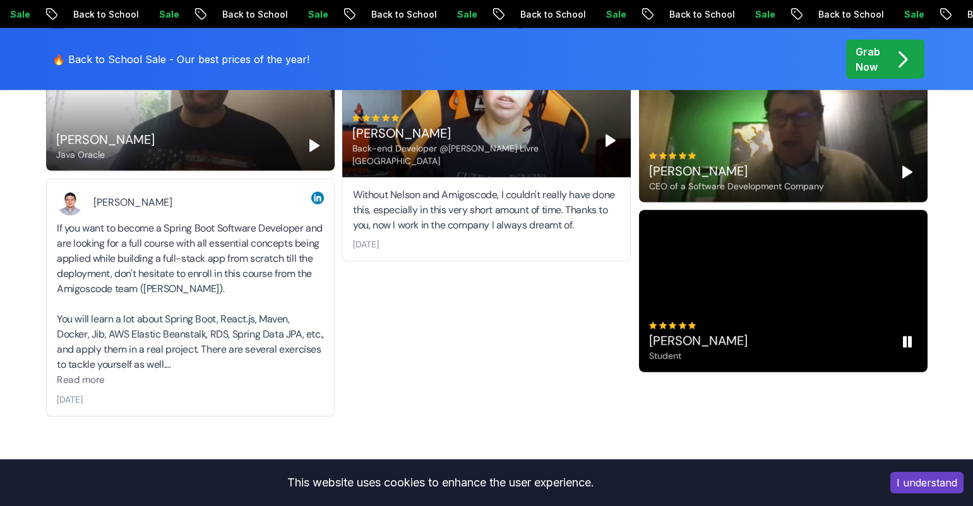
click at [909, 340] on rect "Pause" at bounding box center [910, 342] width 3 height 10
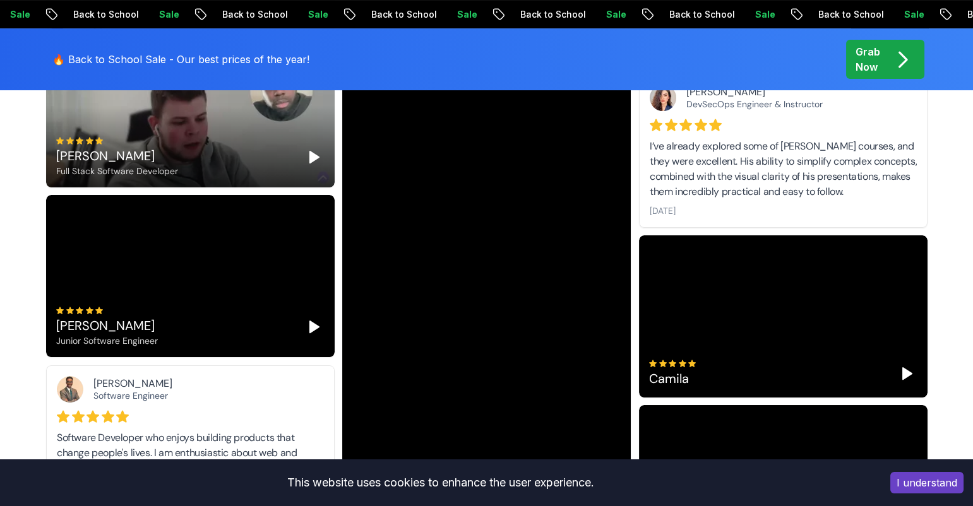
scroll to position [0, 0]
